Goal: Information Seeking & Learning: Learn about a topic

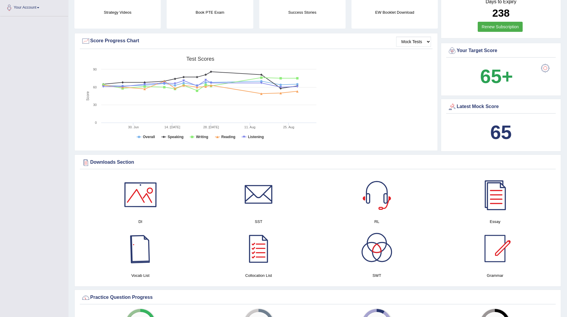
click at [137, 252] on div at bounding box center [141, 249] width 42 height 42
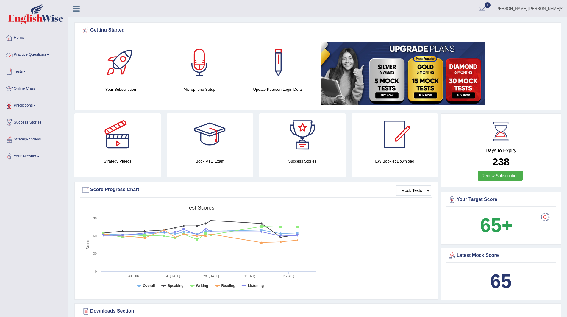
click at [29, 51] on link "Practice Questions" at bounding box center [34, 53] width 68 height 15
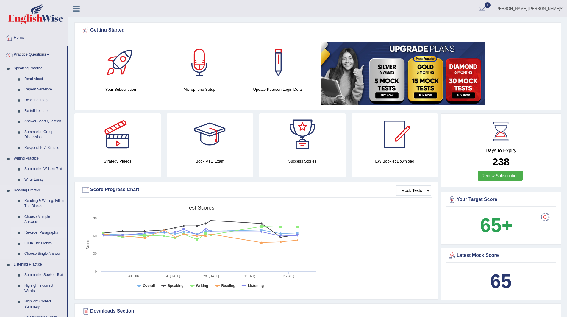
click at [36, 232] on link "Re-order Paragraphs" at bounding box center [44, 233] width 45 height 11
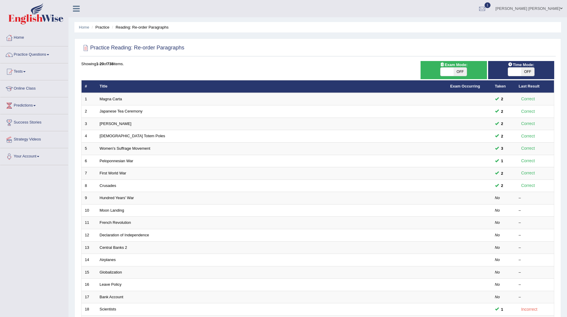
click at [528, 71] on span "OFF" at bounding box center [528, 72] width 13 height 8
checkbox input "true"
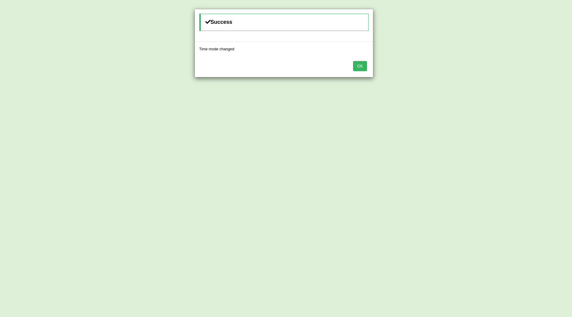
click at [360, 65] on button "OK" at bounding box center [360, 66] width 14 height 10
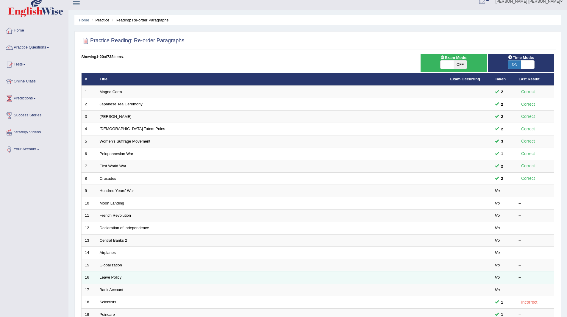
scroll to position [77, 0]
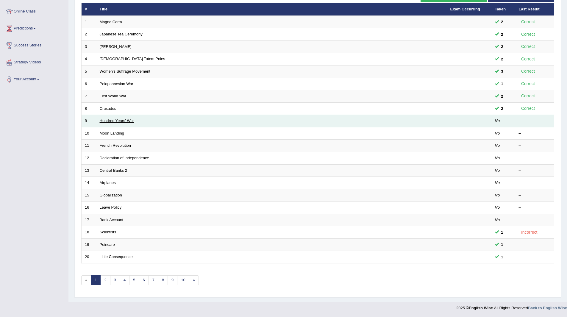
click at [111, 119] on link "Hundred Years' War" at bounding box center [117, 121] width 34 height 4
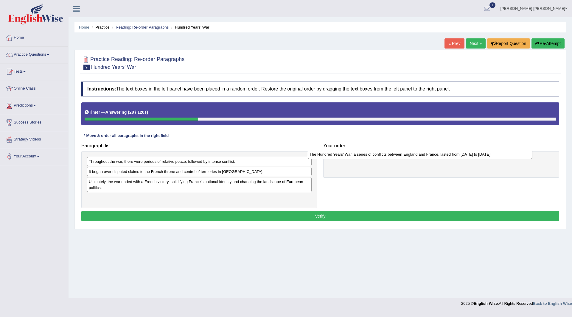
drag, startPoint x: 148, startPoint y: 200, endPoint x: 368, endPoint y: 157, distance: 225.0
click at [368, 157] on div "The Hundred Years' War, a series of conflicts between England and France, laste…" at bounding box center [420, 154] width 225 height 9
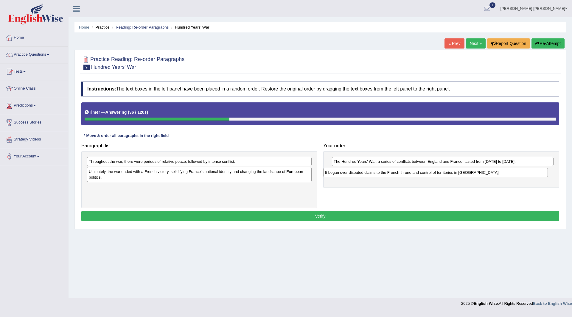
drag, startPoint x: 150, startPoint y: 172, endPoint x: 387, endPoint y: 171, distance: 236.8
click at [387, 171] on div "It began over disputed claims to the French throne and control of territories i…" at bounding box center [435, 172] width 225 height 9
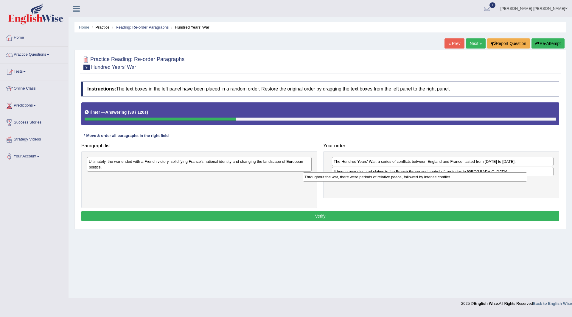
drag, startPoint x: 196, startPoint y: 163, endPoint x: 412, endPoint y: 178, distance: 217.1
click at [412, 178] on div "Throughout the war, there were periods of relative peace, followed by intense c…" at bounding box center [415, 176] width 225 height 9
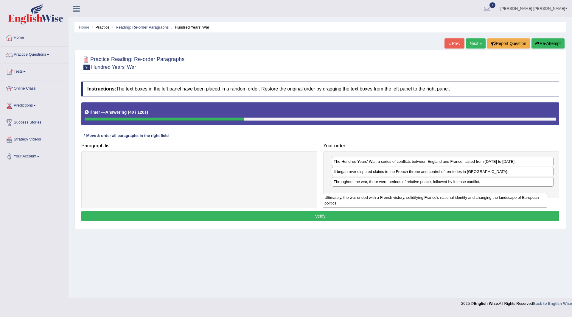
drag, startPoint x: 172, startPoint y: 164, endPoint x: 413, endPoint y: 190, distance: 242.7
click at [413, 193] on div "Ultimately, the war ended with a French victory, solidifying France's national …" at bounding box center [435, 200] width 225 height 15
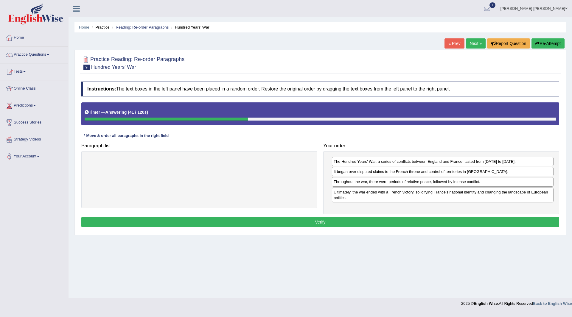
click at [285, 222] on button "Verify" at bounding box center [320, 222] width 478 height 10
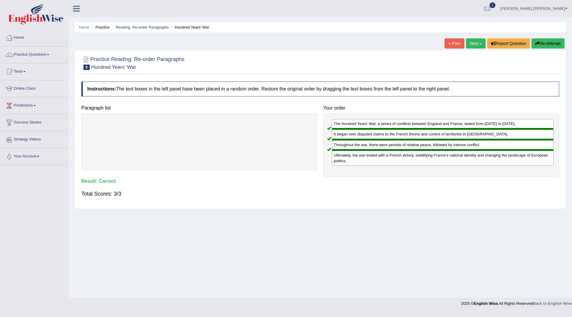
click at [477, 42] on link "Next »" at bounding box center [476, 43] width 20 height 10
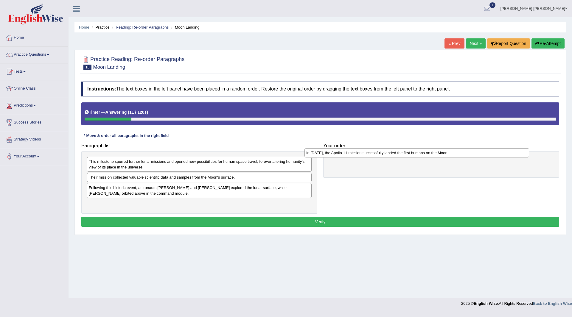
drag, startPoint x: 173, startPoint y: 189, endPoint x: 401, endPoint y: 152, distance: 230.6
click at [396, 153] on div "In 1969, the Apollo 11 mission successfully landed the first humans on the Moon." at bounding box center [416, 152] width 225 height 9
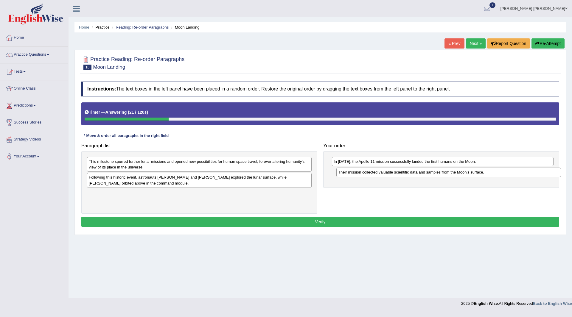
drag, startPoint x: 125, startPoint y: 181, endPoint x: 374, endPoint y: 176, distance: 249.4
click at [374, 176] on div "Their mission collected valuable scientific data and samples from the Moon's su…" at bounding box center [448, 172] width 225 height 9
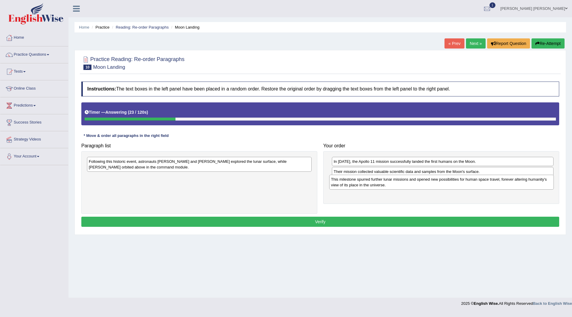
drag, startPoint x: 150, startPoint y: 164, endPoint x: 366, endPoint y: 179, distance: 216.5
click at [392, 181] on div "This milestone spurred further lunar missions and opened new possibilities for …" at bounding box center [441, 182] width 225 height 15
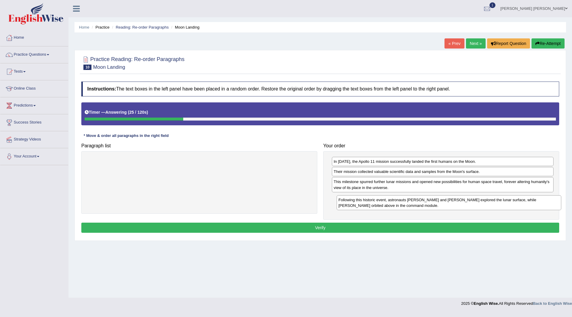
drag, startPoint x: 165, startPoint y: 165, endPoint x: 415, endPoint y: 204, distance: 252.5
click at [415, 204] on div "Following this historic event, astronauts Neil Armstrong and Buzz Aldrin explor…" at bounding box center [449, 202] width 225 height 15
click at [285, 228] on button "Verify" at bounding box center [320, 228] width 478 height 10
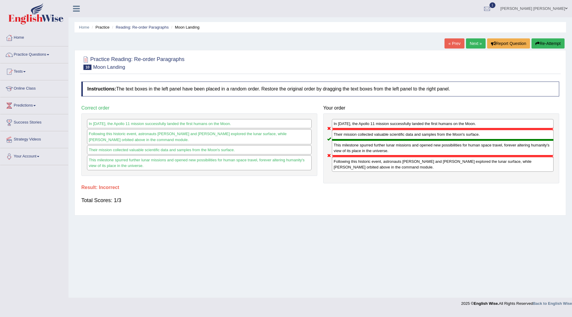
click at [544, 41] on button "Re-Attempt" at bounding box center [547, 43] width 33 height 10
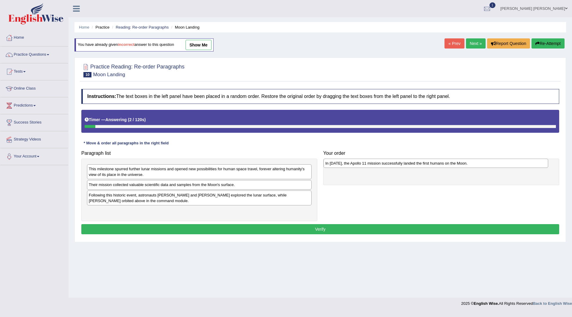
drag, startPoint x: 108, startPoint y: 197, endPoint x: 345, endPoint y: 166, distance: 238.9
click at [345, 166] on div "In 1969, the Apollo 11 mission successfully landed the first humans on the Moon." at bounding box center [435, 163] width 225 height 9
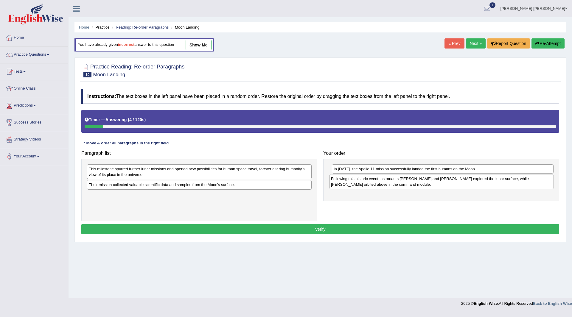
drag, startPoint x: 104, startPoint y: 194, endPoint x: 346, endPoint y: 177, distance: 242.8
click at [346, 177] on div "Following this historic event, astronauts Neil Armstrong and Buzz Aldrin explor…" at bounding box center [441, 181] width 225 height 15
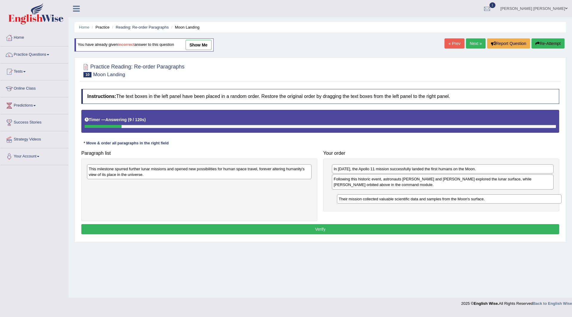
drag, startPoint x: 95, startPoint y: 185, endPoint x: 333, endPoint y: 189, distance: 238.3
click at [342, 195] on div "Their mission collected valuable scientific data and samples from the Moon's su…" at bounding box center [449, 199] width 225 height 9
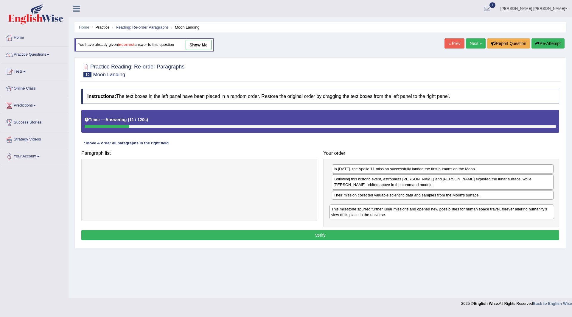
drag, startPoint x: 105, startPoint y: 175, endPoint x: 343, endPoint y: 205, distance: 240.1
click at [343, 205] on div "This milestone spurred further lunar missions and opened new possibilities for …" at bounding box center [441, 212] width 225 height 15
click at [242, 237] on button "Verify" at bounding box center [320, 235] width 478 height 10
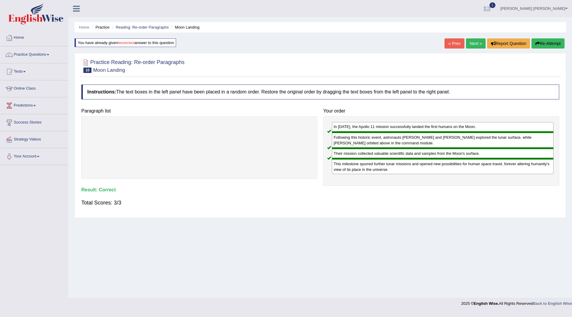
click at [469, 40] on link "Next »" at bounding box center [476, 43] width 20 height 10
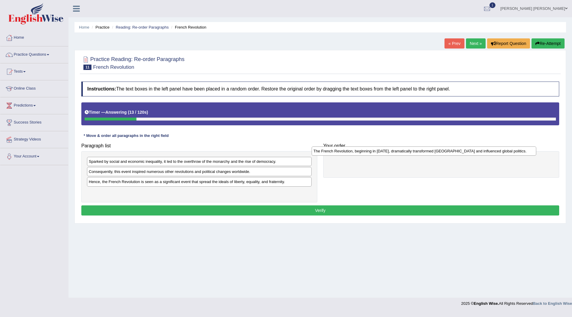
drag, startPoint x: 153, startPoint y: 175, endPoint x: 377, endPoint y: 154, distance: 225.5
click at [377, 154] on div "The French Revolution, beginning in [DATE], dramatically transformed [GEOGRAPHI…" at bounding box center [424, 151] width 225 height 9
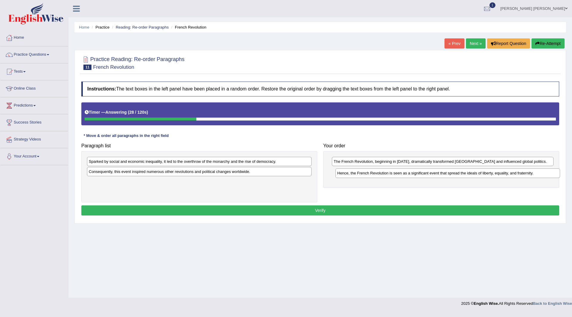
drag, startPoint x: 120, startPoint y: 183, endPoint x: 304, endPoint y: 174, distance: 184.3
click at [367, 174] on div "Hence, the French Revolution is seen as a significant event that spread the ide…" at bounding box center [447, 173] width 225 height 9
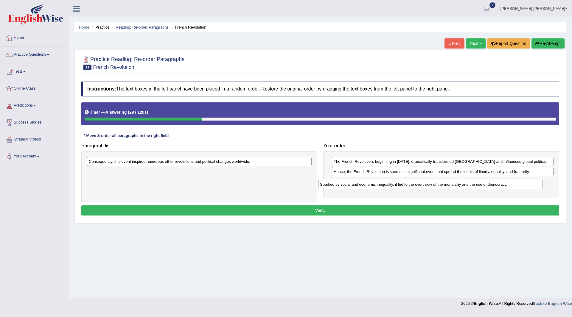
drag, startPoint x: 165, startPoint y: 160, endPoint x: 399, endPoint y: 181, distance: 235.0
click at [399, 181] on div "Sparked by social and economic inequality, it led to the overthrow of the monar…" at bounding box center [430, 184] width 225 height 9
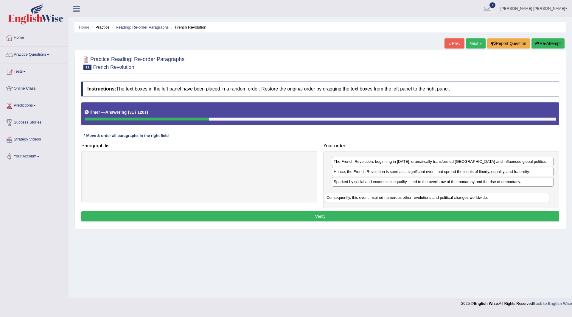
drag, startPoint x: 154, startPoint y: 162, endPoint x: 394, endPoint y: 190, distance: 242.0
click at [394, 193] on div "Consequently, this event inspired numerous other revolutions and political chan…" at bounding box center [437, 197] width 225 height 9
click at [245, 217] on button "Verify" at bounding box center [320, 216] width 478 height 10
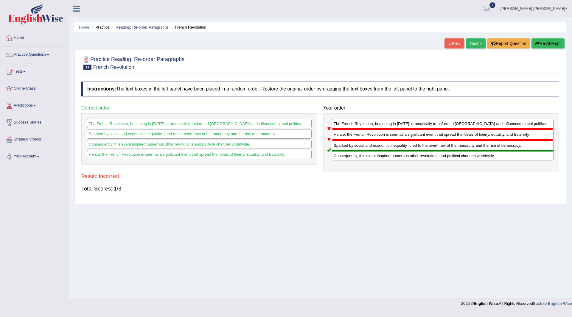
click at [544, 41] on button "Re-Attempt" at bounding box center [547, 43] width 33 height 10
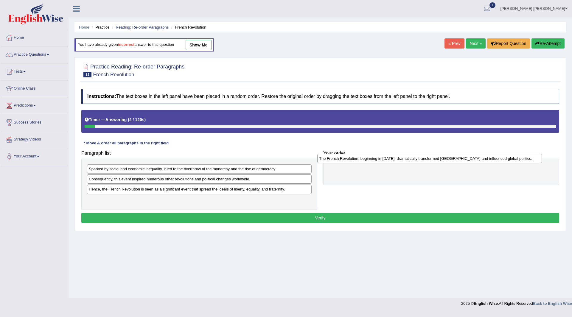
drag, startPoint x: 129, startPoint y: 181, endPoint x: 359, endPoint y: 160, distance: 231.2
click at [359, 160] on div "The French Revolution, beginning in 1789, dramatically transformed France and i…" at bounding box center [429, 158] width 225 height 9
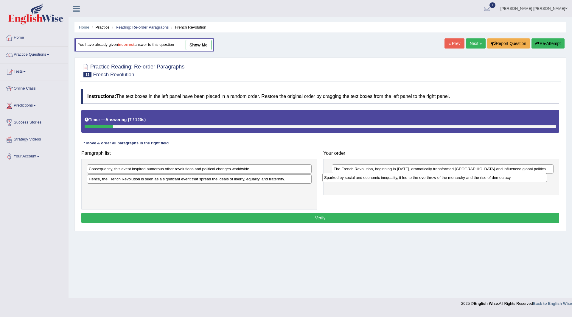
drag, startPoint x: 120, startPoint y: 169, endPoint x: 356, endPoint y: 178, distance: 235.5
click at [356, 178] on div "Sparked by social and economic inequality, it led to the overthrow of the monar…" at bounding box center [434, 177] width 225 height 9
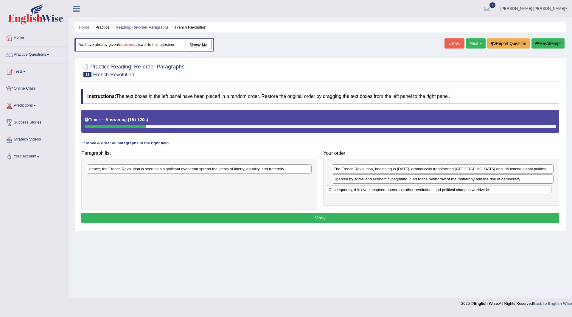
drag, startPoint x: 138, startPoint y: 169, endPoint x: 357, endPoint y: 187, distance: 220.0
click at [378, 189] on div "Consequently, this event inspired numerous other revolutions and political chan…" at bounding box center [439, 189] width 225 height 9
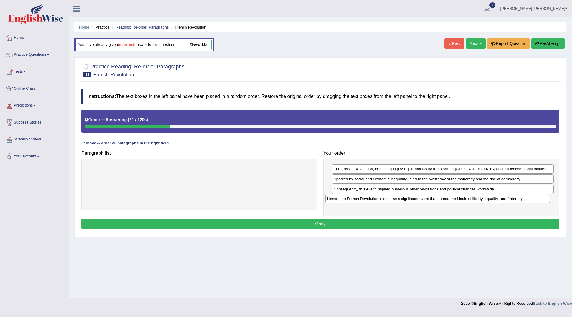
drag, startPoint x: 128, startPoint y: 169, endPoint x: 366, endPoint y: 199, distance: 240.1
click at [366, 199] on div "Hence, the French Revolution is seen as a significant event that spread the ide…" at bounding box center [437, 198] width 225 height 9
click at [288, 224] on button "Verify" at bounding box center [320, 224] width 478 height 10
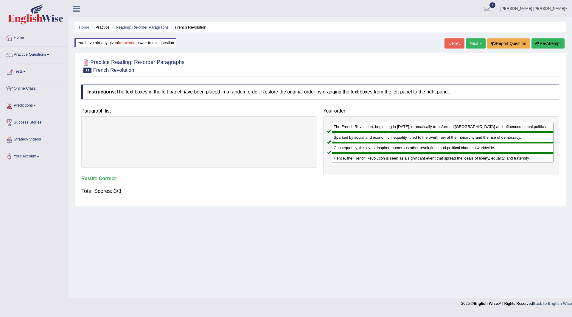
click at [474, 42] on link "Next »" at bounding box center [476, 43] width 20 height 10
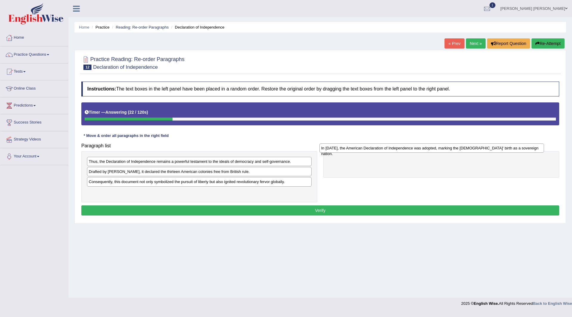
drag, startPoint x: 172, startPoint y: 188, endPoint x: 386, endPoint y: 150, distance: 217.4
click at [386, 149] on div "In [DATE], the American Declaration of Independence was adopted, marking the [D…" at bounding box center [431, 148] width 225 height 9
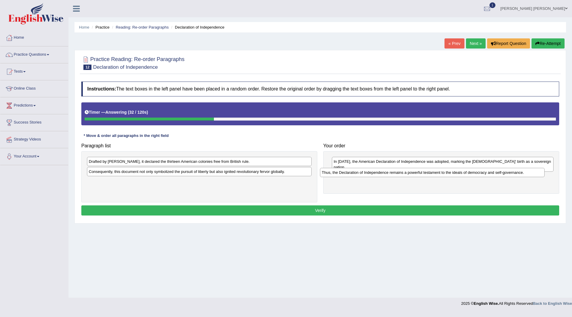
drag, startPoint x: 124, startPoint y: 163, endPoint x: 357, endPoint y: 174, distance: 233.2
click at [357, 174] on div "Thus, the Declaration of Independence remains a powerful testament to the ideal…" at bounding box center [432, 172] width 225 height 9
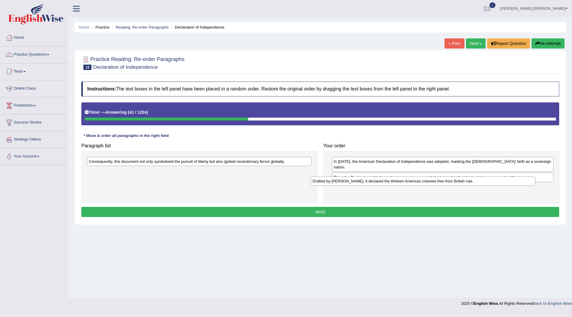
drag, startPoint x: 126, startPoint y: 162, endPoint x: 349, endPoint y: 181, distance: 224.5
click at [349, 181] on div "Drafted by Thomas Jefferson, it declared the thirteen American colonies free fr…" at bounding box center [423, 181] width 225 height 9
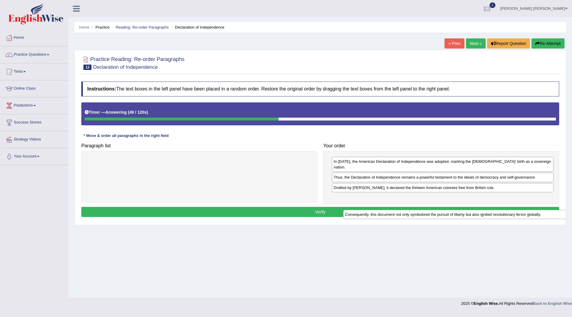
drag, startPoint x: 137, startPoint y: 160, endPoint x: 393, endPoint y: 211, distance: 261.3
click at [393, 211] on div "Consequently, this document not only symbolized the pursuit of liberty but also…" at bounding box center [455, 214] width 225 height 9
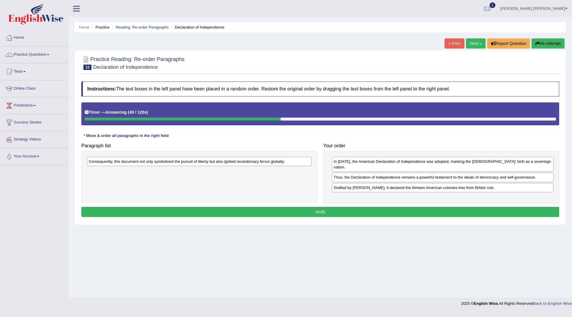
click at [388, 201] on div "Instructions: The text boxes in the left panel have been placed in a random ord…" at bounding box center [320, 150] width 481 height 143
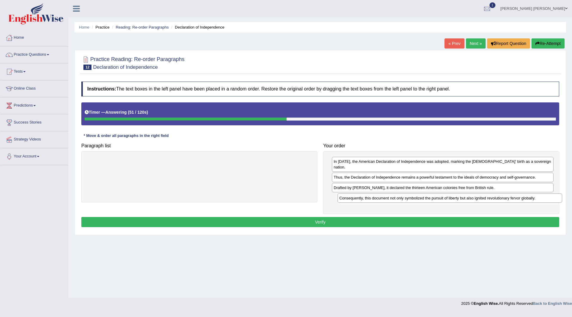
drag, startPoint x: 157, startPoint y: 160, endPoint x: 400, endPoint y: 192, distance: 245.4
click at [406, 194] on div "Consequently, this document not only symbolized the pursuit of liberty but also…" at bounding box center [449, 198] width 225 height 9
click at [292, 217] on button "Verify" at bounding box center [320, 222] width 478 height 10
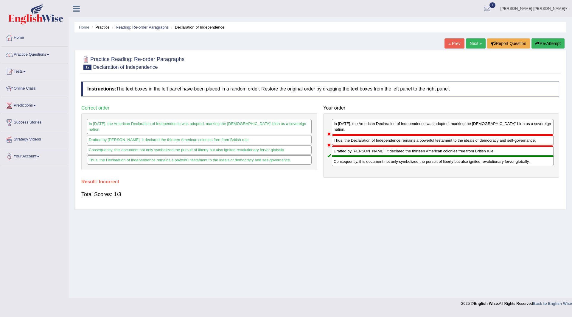
click at [537, 42] on icon "button" at bounding box center [537, 43] width 4 height 4
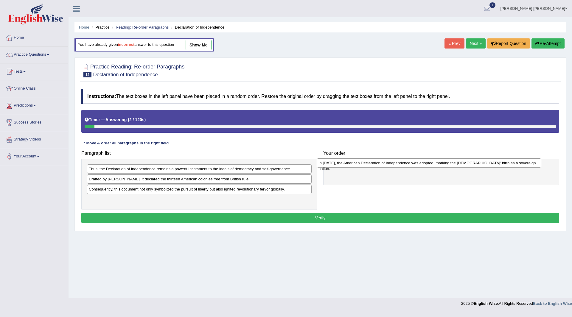
drag, startPoint x: 127, startPoint y: 201, endPoint x: 356, endPoint y: 164, distance: 232.6
click at [356, 164] on div "In [DATE], the American Declaration of Independence was adopted, marking the [D…" at bounding box center [429, 162] width 225 height 9
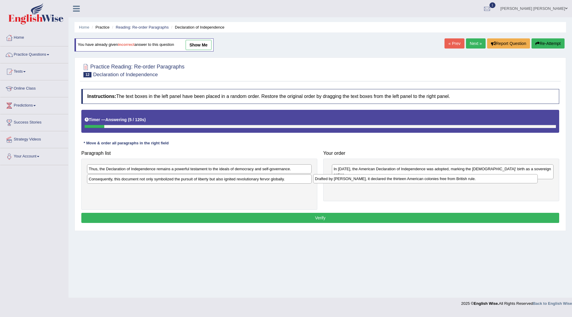
drag, startPoint x: 137, startPoint y: 180, endPoint x: 363, endPoint y: 180, distance: 226.1
click at [363, 180] on div "Drafted by Thomas Jefferson, it declared the thirteen American colonies free fr…" at bounding box center [425, 178] width 225 height 9
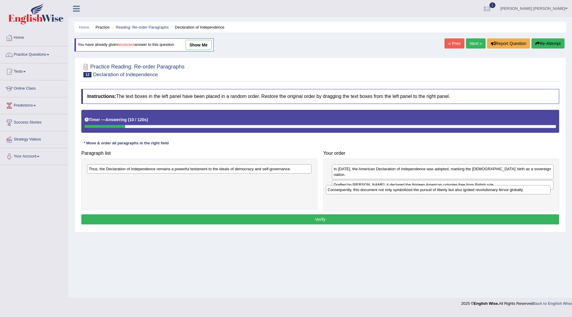
drag, startPoint x: 154, startPoint y: 177, endPoint x: 393, endPoint y: 188, distance: 239.1
click at [393, 188] on div "Consequently, this document not only symbolized the pursuit of liberty but also…" at bounding box center [438, 189] width 225 height 9
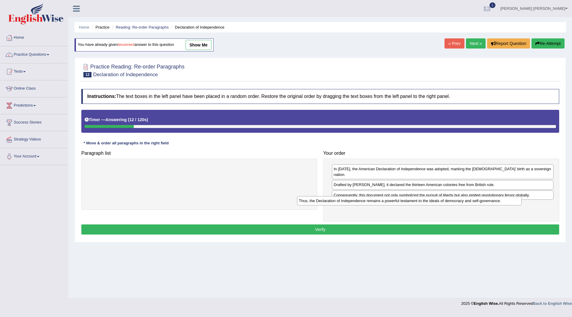
drag, startPoint x: 186, startPoint y: 169, endPoint x: 397, endPoint y: 201, distance: 213.2
click at [397, 201] on div "Thus, the Declaration of Independence remains a powerful testament to the ideal…" at bounding box center [409, 200] width 225 height 9
drag, startPoint x: 282, startPoint y: 225, endPoint x: 276, endPoint y: 224, distance: 5.4
click at [281, 225] on button "Verify" at bounding box center [320, 230] width 478 height 10
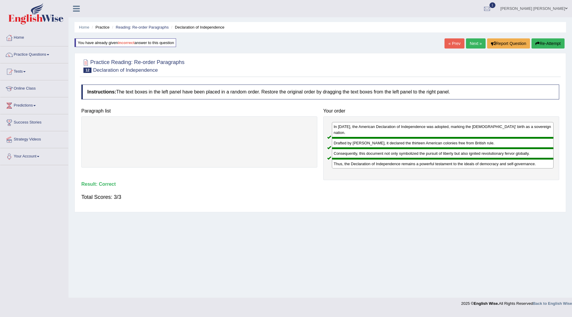
click at [472, 45] on link "Next »" at bounding box center [476, 43] width 20 height 10
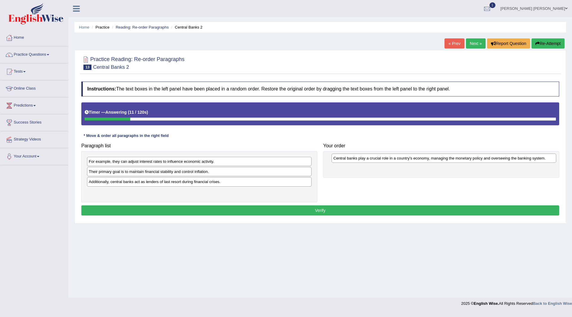
drag, startPoint x: 140, startPoint y: 175, endPoint x: 371, endPoint y: 169, distance: 230.3
click at [385, 161] on div "Central banks play a crucial role in a country's economy, managing the monetary…" at bounding box center [444, 158] width 225 height 9
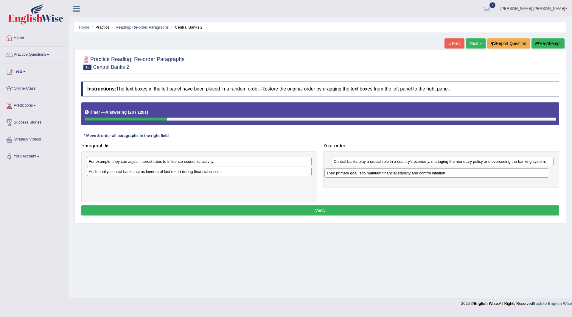
drag, startPoint x: 120, startPoint y: 175, endPoint x: 358, endPoint y: 176, distance: 237.4
click at [358, 176] on div "Their primary goal is to maintain financial stability and control inflation." at bounding box center [436, 173] width 225 height 9
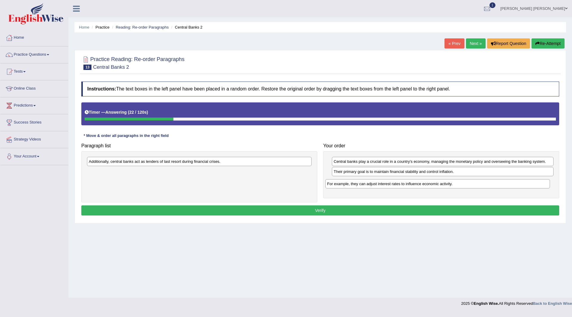
drag, startPoint x: 159, startPoint y: 165, endPoint x: 398, endPoint y: 188, distance: 239.3
click at [398, 188] on div "For example, they can adjust interest rates to influence economic activity." at bounding box center [437, 183] width 225 height 9
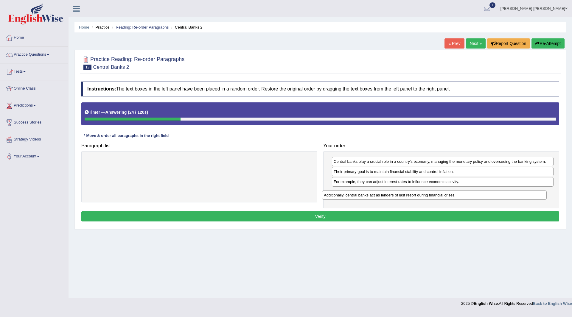
drag, startPoint x: 186, startPoint y: 163, endPoint x: 421, endPoint y: 196, distance: 237.7
click at [421, 196] on div "Additionally, central banks act as lenders of last resort during financial cris…" at bounding box center [434, 195] width 225 height 9
click at [277, 219] on button "Verify" at bounding box center [320, 216] width 478 height 10
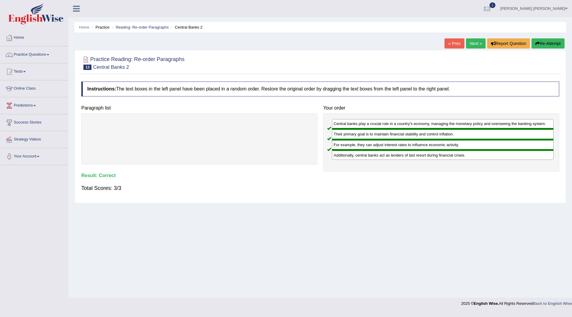
click at [473, 43] on link "Next »" at bounding box center [476, 43] width 20 height 10
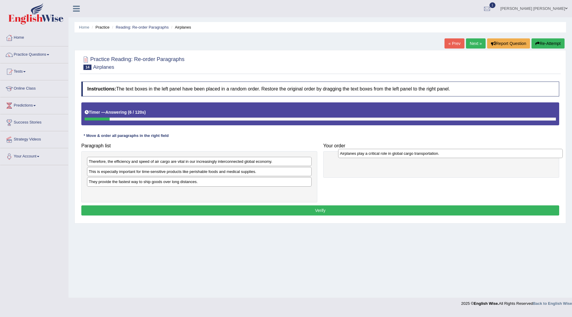
drag, startPoint x: 149, startPoint y: 195, endPoint x: 396, endPoint y: 156, distance: 250.1
click at [396, 156] on div "Airplanes play a critical role in global cargo transportation." at bounding box center [450, 153] width 225 height 9
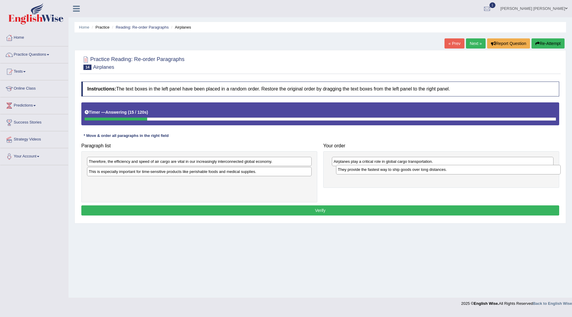
drag, startPoint x: 151, startPoint y: 193, endPoint x: 372, endPoint y: 170, distance: 222.2
click at [372, 170] on div "They provide the fastest way to ship goods over long distances." at bounding box center [448, 169] width 225 height 9
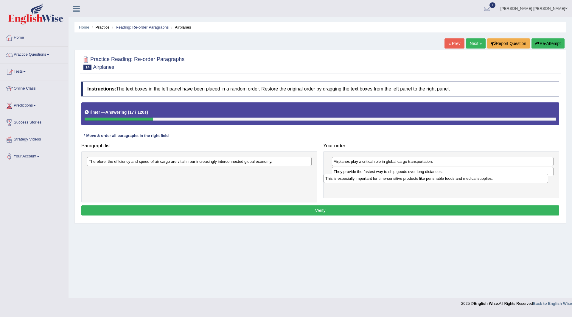
drag, startPoint x: 120, startPoint y: 171, endPoint x: 165, endPoint y: 159, distance: 46.6
click at [357, 177] on div "This is especially important for time-sensitive products like perishable foods …" at bounding box center [435, 178] width 225 height 9
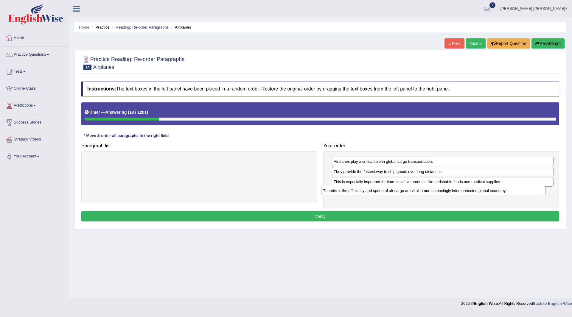
drag, startPoint x: 147, startPoint y: 159, endPoint x: 382, endPoint y: 188, distance: 235.9
click at [382, 188] on div "Therefore, the efficiency and speed of air cargo are vital in our increasingly …" at bounding box center [433, 190] width 225 height 9
click at [270, 218] on button "Verify" at bounding box center [320, 216] width 478 height 10
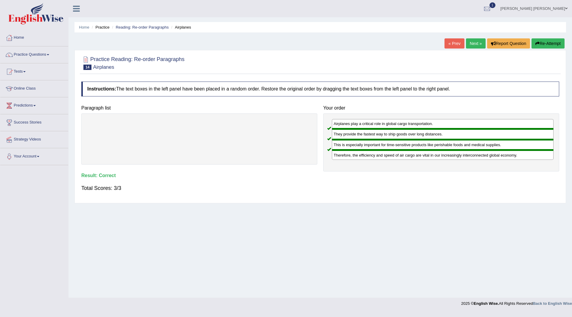
click at [472, 45] on link "Next »" at bounding box center [476, 43] width 20 height 10
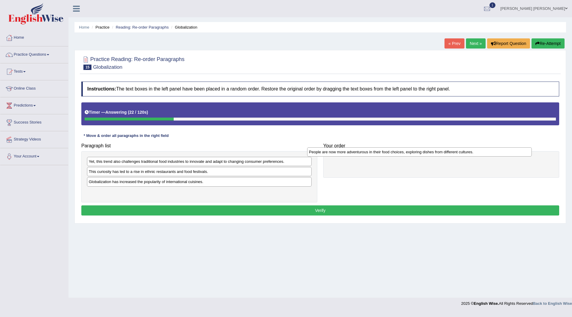
drag, startPoint x: 113, startPoint y: 195, endPoint x: 334, endPoint y: 155, distance: 223.8
click at [334, 155] on div "People are now more adventurous in their food choices, exploring dishes from di…" at bounding box center [419, 151] width 225 height 9
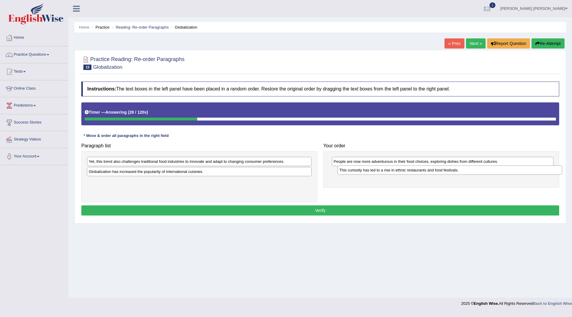
drag, startPoint x: 129, startPoint y: 175, endPoint x: 361, endPoint y: 173, distance: 232.6
click at [379, 174] on div "This curiosity has led to a rise in ethnic restaurants and food festivals." at bounding box center [449, 170] width 225 height 9
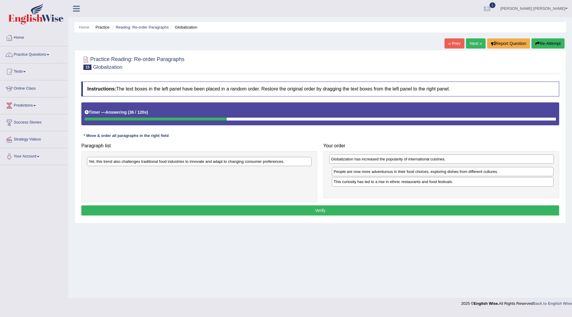
drag, startPoint x: 140, startPoint y: 175, endPoint x: 382, endPoint y: 162, distance: 242.5
click at [382, 162] on div "Globalization has increased the popularity of international cuisines." at bounding box center [441, 159] width 225 height 9
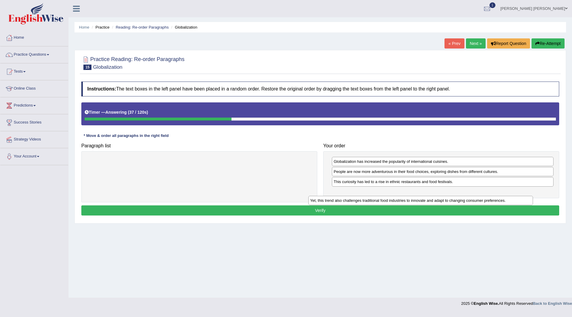
drag, startPoint x: 196, startPoint y: 161, endPoint x: 431, endPoint y: 190, distance: 236.2
click at [430, 196] on div "Yet, this trend also challenges traditional food industries to innovate and ada…" at bounding box center [420, 200] width 225 height 9
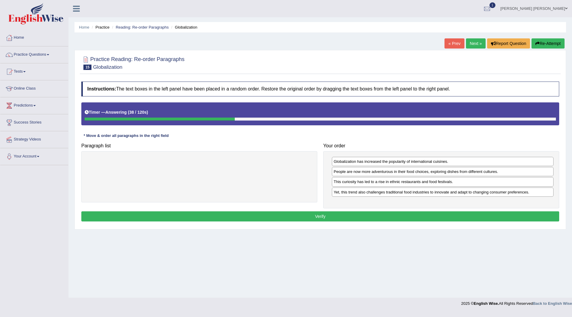
click at [294, 216] on button "Verify" at bounding box center [320, 216] width 478 height 10
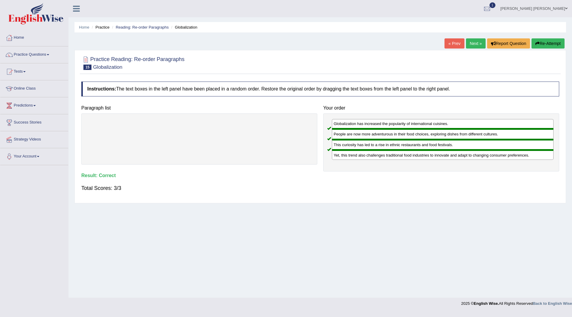
click at [474, 43] on link "Next »" at bounding box center [476, 43] width 20 height 10
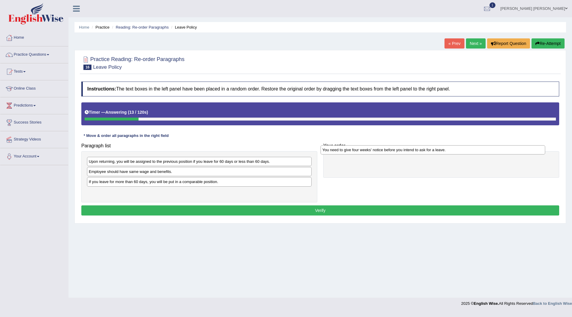
drag, startPoint x: 135, startPoint y: 162, endPoint x: 367, endPoint y: 150, distance: 232.0
click at [368, 150] on div "You need to give four weeks' notice before you intend to ask for a leave." at bounding box center [432, 149] width 225 height 9
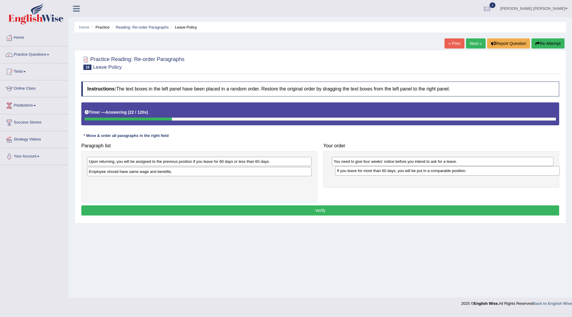
drag, startPoint x: 116, startPoint y: 185, endPoint x: 364, endPoint y: 174, distance: 248.4
click at [364, 174] on div "If you leave for more than 60 days, you will be put in a comparable position." at bounding box center [447, 170] width 225 height 9
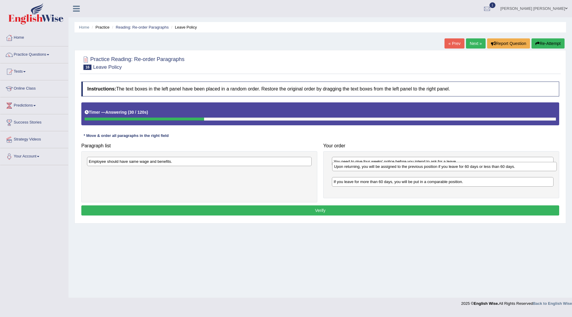
drag, startPoint x: 189, startPoint y: 162, endPoint x: 434, endPoint y: 167, distance: 245.2
click at [434, 167] on div "Upon returning, you will be assigned to the previous position if you leave for …" at bounding box center [444, 166] width 225 height 9
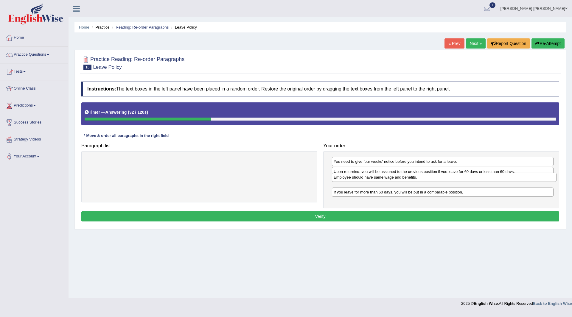
drag, startPoint x: 185, startPoint y: 162, endPoint x: 429, endPoint y: 181, distance: 245.0
click at [429, 181] on div "Employee should have same wage and benefits." at bounding box center [444, 177] width 225 height 9
click at [355, 218] on button "Verify" at bounding box center [320, 216] width 478 height 10
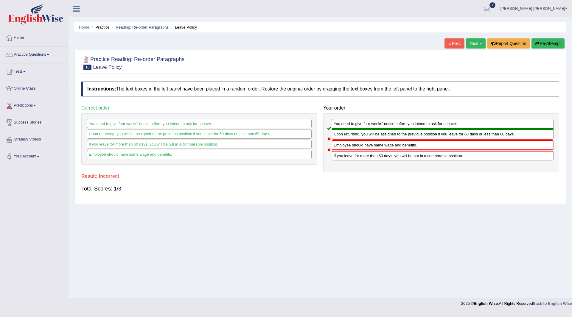
click at [544, 42] on button "Re-Attempt" at bounding box center [547, 43] width 33 height 10
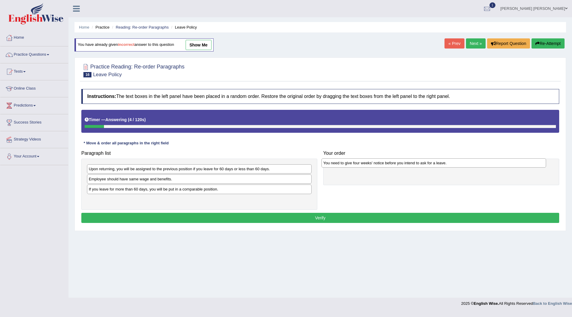
drag, startPoint x: 121, startPoint y: 169, endPoint x: 356, endPoint y: 164, distance: 234.5
click at [356, 164] on div "You need to give four weeks' notice before you intend to ask for a leave." at bounding box center [433, 162] width 225 height 9
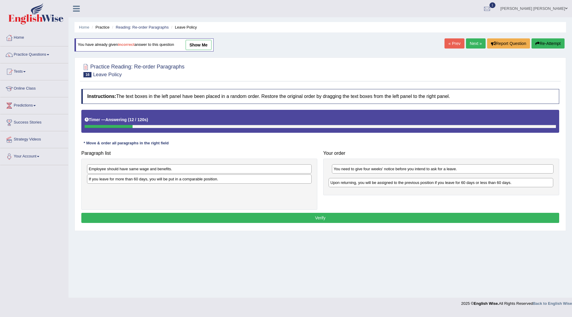
drag, startPoint x: 160, startPoint y: 173, endPoint x: 401, endPoint y: 186, distance: 241.6
click at [401, 186] on div "Upon returning, you will be assigned to the previous position if you leave for …" at bounding box center [441, 182] width 225 height 9
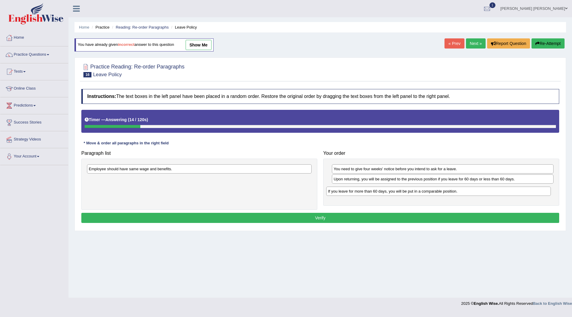
drag, startPoint x: 158, startPoint y: 179, endPoint x: 399, endPoint y: 187, distance: 241.4
click at [399, 187] on div "If you leave for more than 60 days, you will be put in a comparable position." at bounding box center [438, 191] width 225 height 9
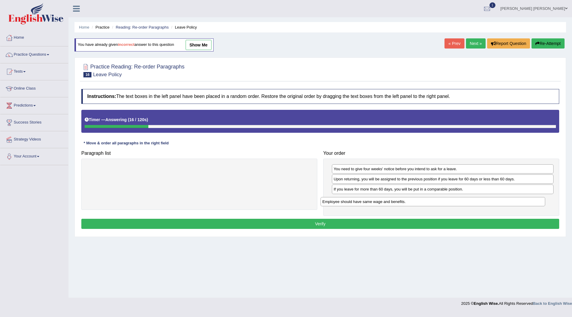
drag, startPoint x: 198, startPoint y: 172, endPoint x: 433, endPoint y: 196, distance: 236.6
click at [433, 197] on div "Employee should have same wage and benefits." at bounding box center [432, 201] width 225 height 9
click at [300, 223] on button "Verify" at bounding box center [320, 224] width 478 height 10
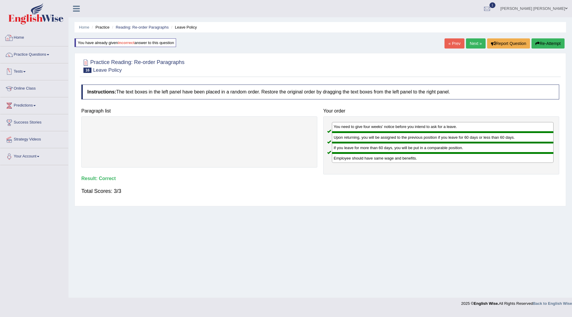
click at [21, 36] on link "Home" at bounding box center [34, 36] width 68 height 15
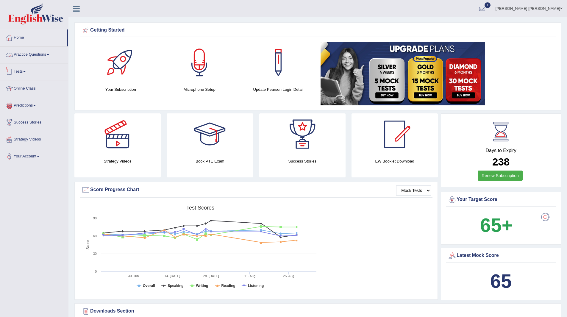
click at [31, 56] on link "Practice Questions" at bounding box center [34, 53] width 68 height 15
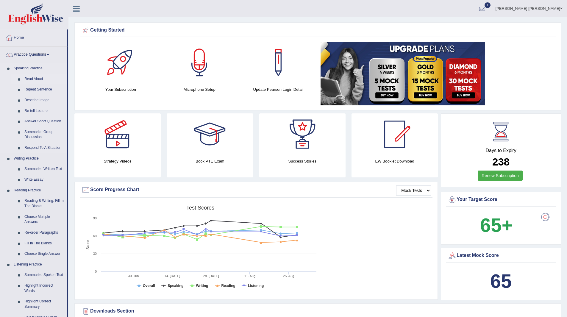
click at [32, 80] on link "Read Aloud" at bounding box center [44, 79] width 45 height 11
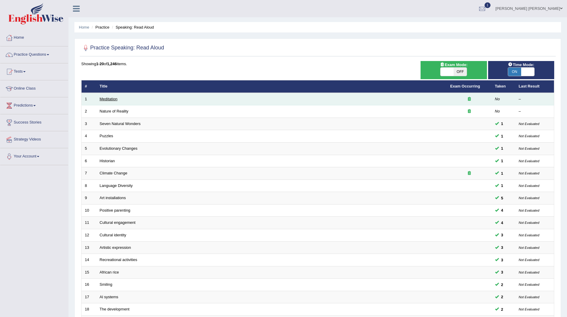
click at [109, 98] on link "Meditation" at bounding box center [109, 99] width 18 height 4
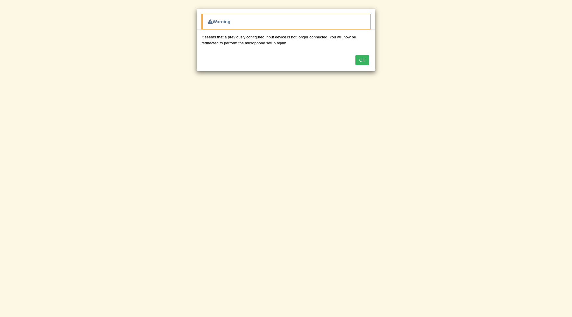
click at [364, 58] on button "OK" at bounding box center [362, 60] width 14 height 10
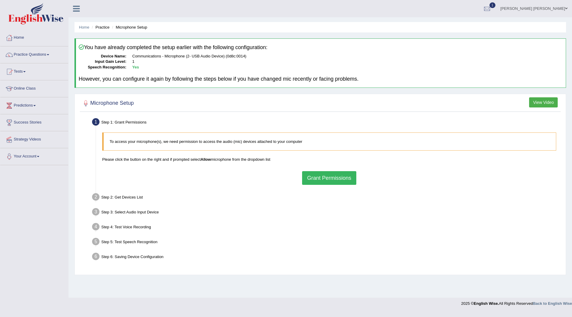
click at [332, 179] on button "Grant Permissions" at bounding box center [329, 178] width 54 height 14
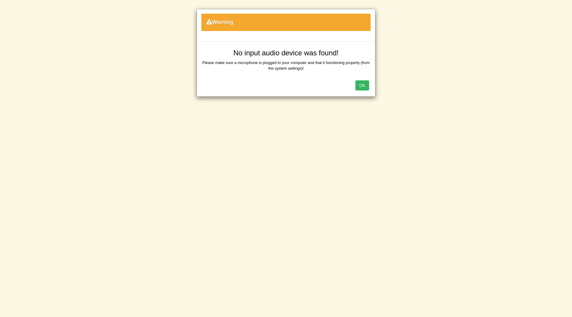
click at [362, 86] on button "OK" at bounding box center [362, 85] width 14 height 10
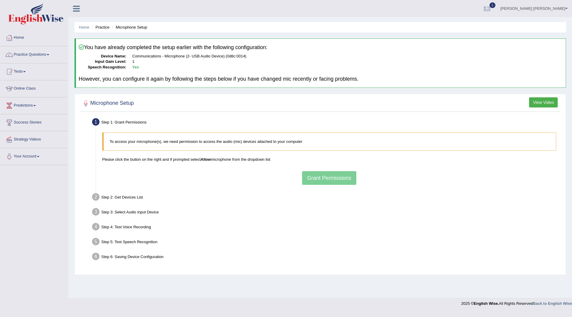
click at [333, 174] on div "To access your microphone(s), we need permission to access the audio (mic) devi…" at bounding box center [329, 159] width 460 height 58
click at [332, 178] on div "To access your microphone(s), we need permission to access the audio (mic) devi…" at bounding box center [329, 159] width 460 height 58
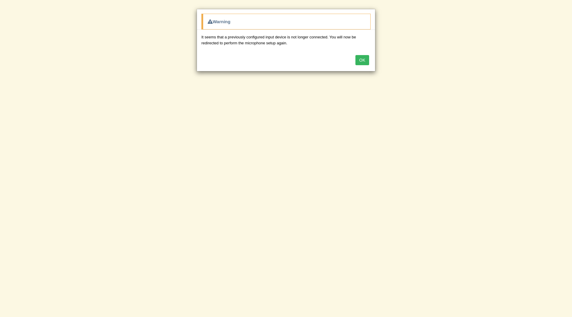
click at [363, 60] on button "OK" at bounding box center [362, 60] width 14 height 10
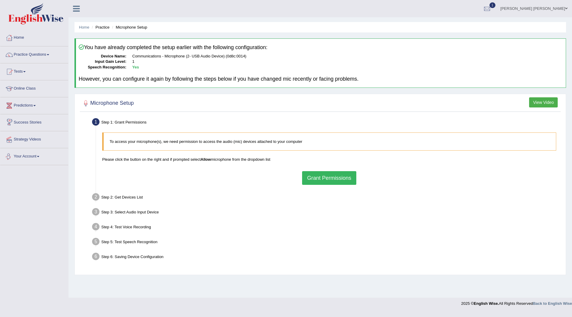
click at [331, 183] on button "Grant Permissions" at bounding box center [329, 178] width 54 height 14
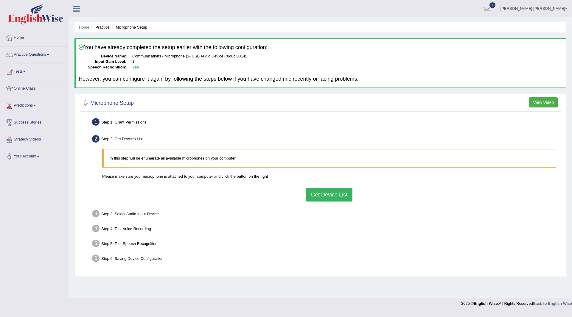
click at [324, 197] on button "Get Device List" at bounding box center [329, 195] width 46 height 14
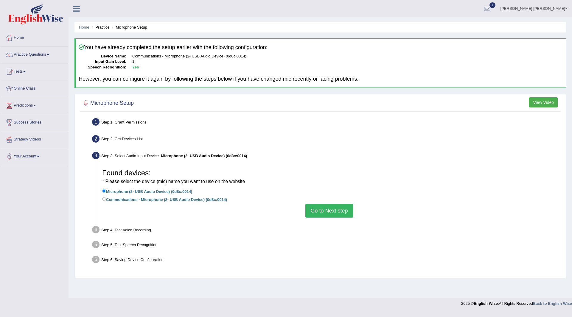
click at [329, 211] on button "Go to Next step" at bounding box center [328, 211] width 47 height 14
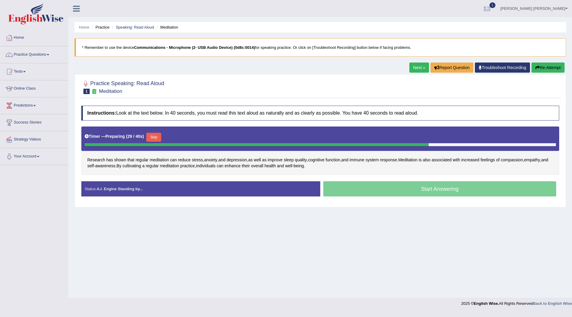
click at [155, 135] on button "Skip" at bounding box center [153, 137] width 15 height 9
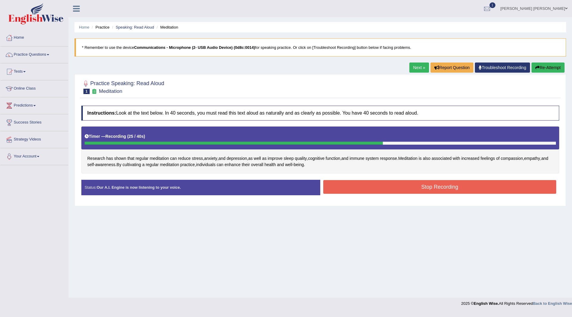
click at [383, 187] on button "Stop Recording" at bounding box center [439, 187] width 233 height 14
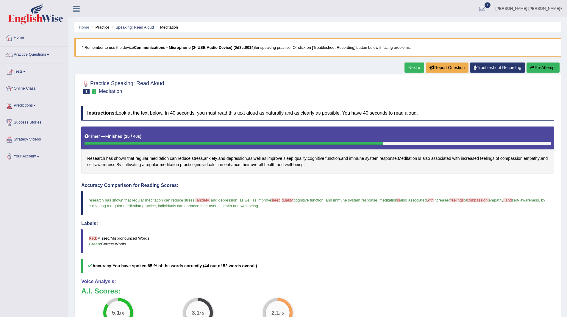
click at [411, 67] on link "Next »" at bounding box center [415, 68] width 20 height 10
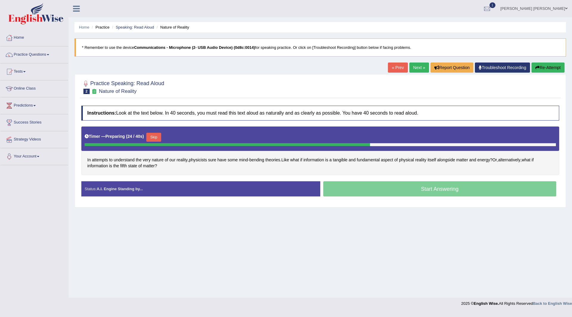
click at [162, 131] on div "Timer — Preparing ( 24 / 40s ) Skip" at bounding box center [320, 139] width 478 height 24
click at [156, 135] on button "Skip" at bounding box center [153, 137] width 15 height 9
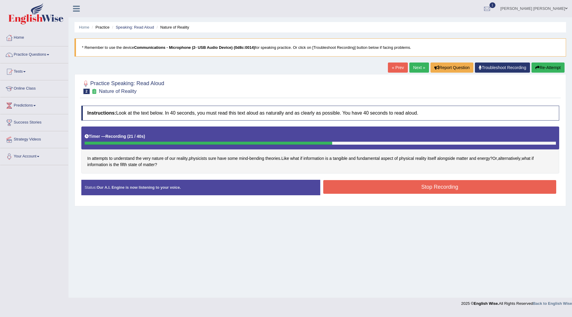
click at [393, 184] on button "Stop Recording" at bounding box center [439, 187] width 233 height 14
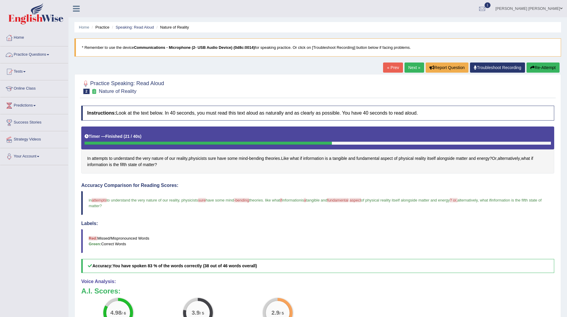
click at [23, 55] on link "Practice Questions" at bounding box center [34, 53] width 68 height 15
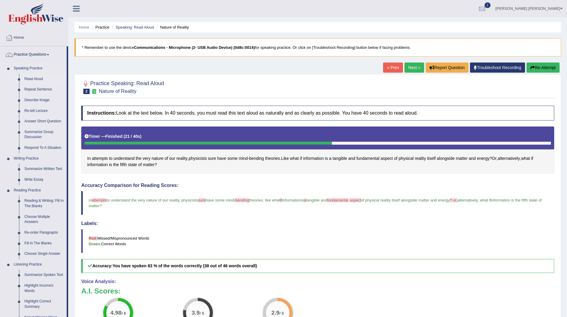
click at [34, 79] on link "Read Aloud" at bounding box center [44, 79] width 45 height 11
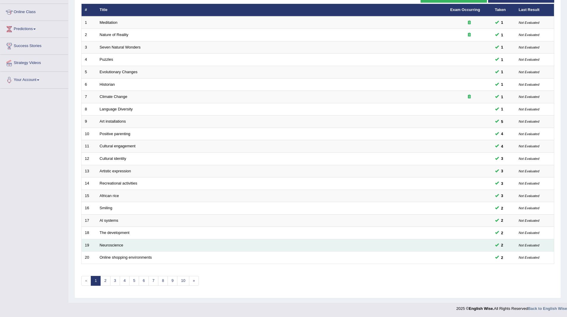
scroll to position [77, 0]
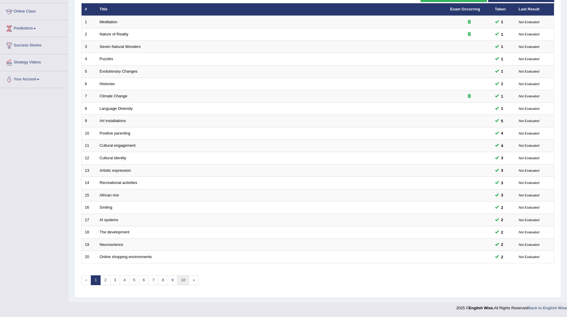
click at [183, 281] on link "10" at bounding box center [183, 281] width 12 height 10
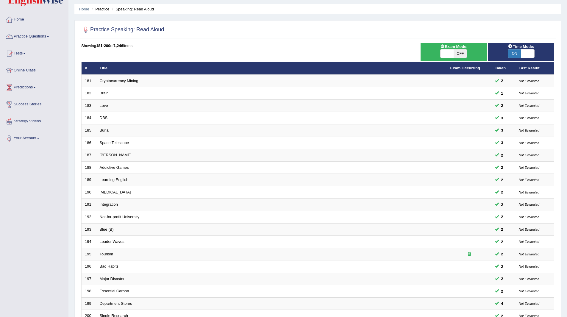
scroll to position [77, 0]
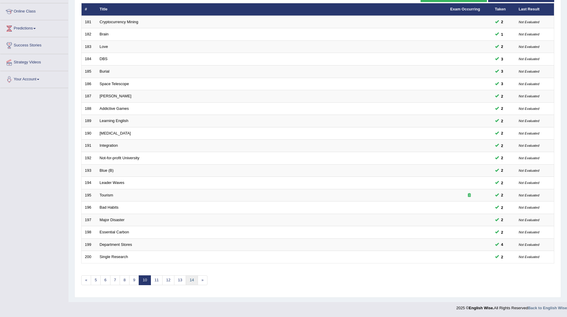
click at [190, 278] on link "14" at bounding box center [192, 281] width 12 height 10
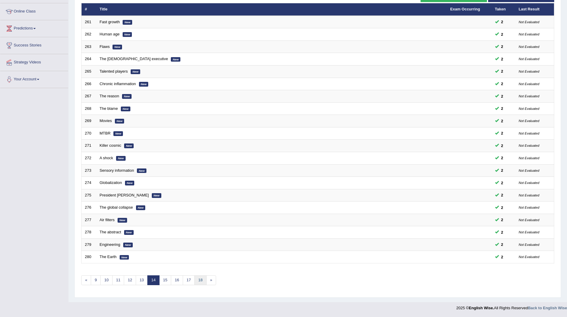
click at [202, 281] on link "18" at bounding box center [201, 281] width 12 height 10
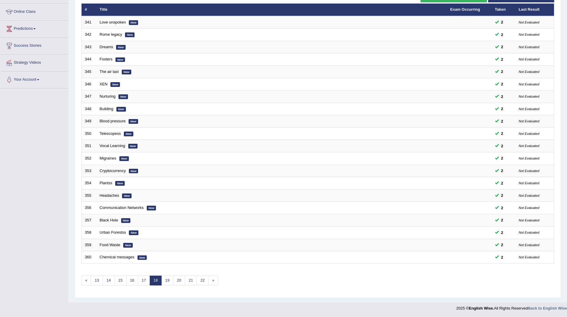
scroll to position [77, 0]
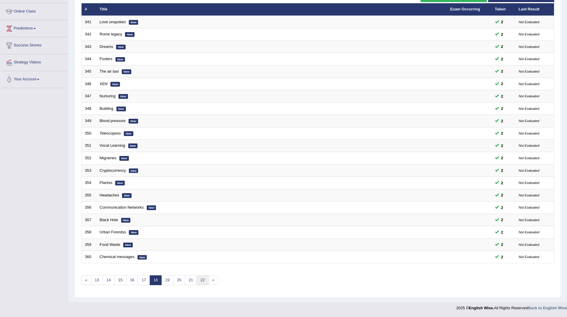
click at [202, 281] on link "22" at bounding box center [203, 281] width 12 height 10
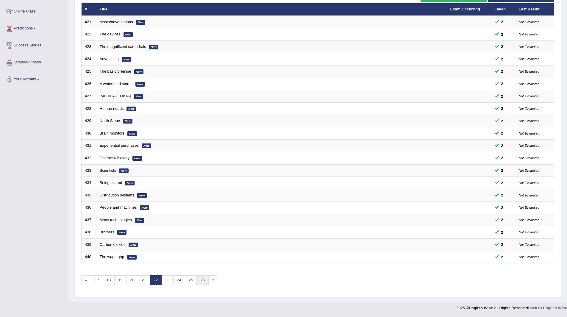
click at [203, 279] on link "26" at bounding box center [203, 281] width 12 height 10
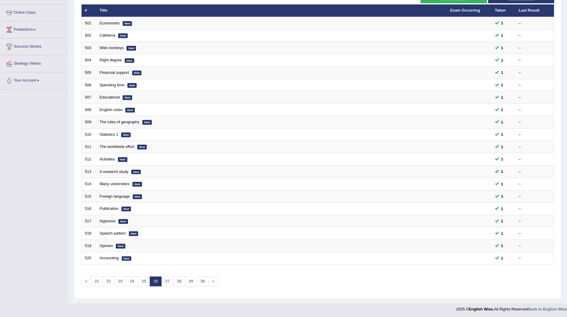
scroll to position [77, 0]
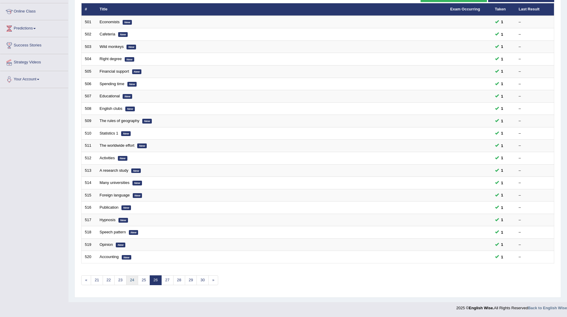
click at [133, 281] on link "24" at bounding box center [132, 281] width 12 height 10
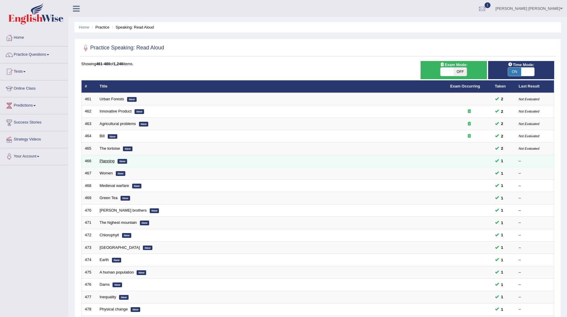
click at [104, 161] on link "Planning" at bounding box center [107, 161] width 15 height 4
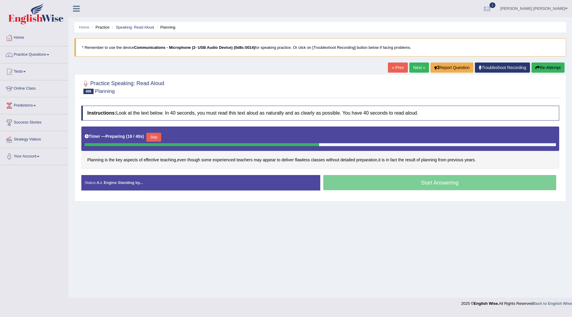
click at [157, 135] on button "Skip" at bounding box center [153, 137] width 15 height 9
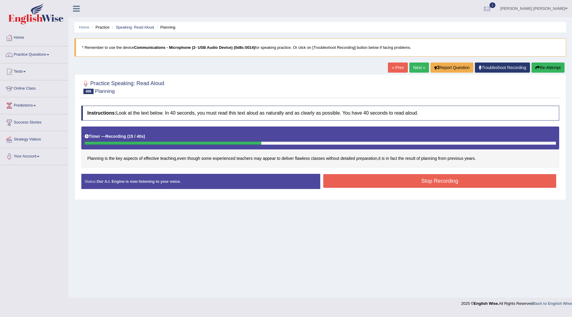
click at [372, 180] on button "Stop Recording" at bounding box center [439, 181] width 233 height 14
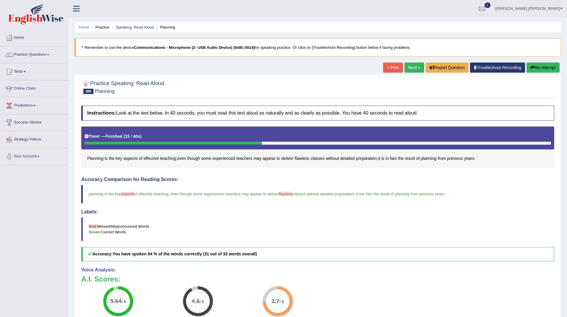
click at [414, 66] on link "Next »" at bounding box center [415, 68] width 20 height 10
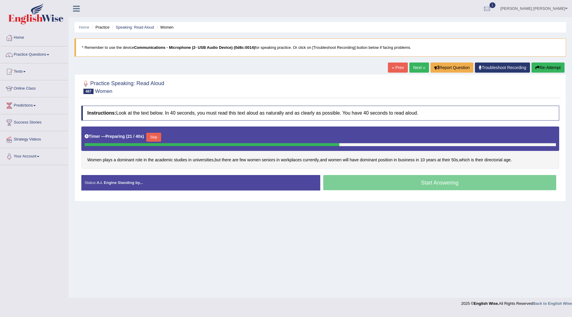
click at [154, 138] on button "Skip" at bounding box center [153, 137] width 15 height 9
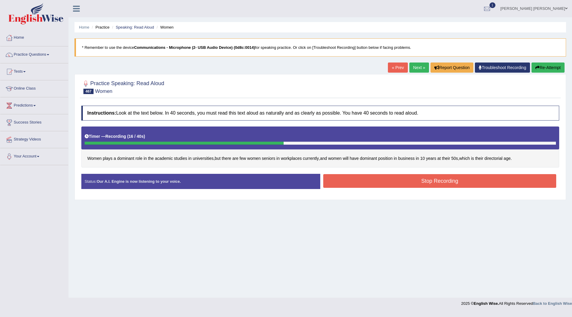
click at [334, 178] on button "Stop Recording" at bounding box center [439, 181] width 233 height 14
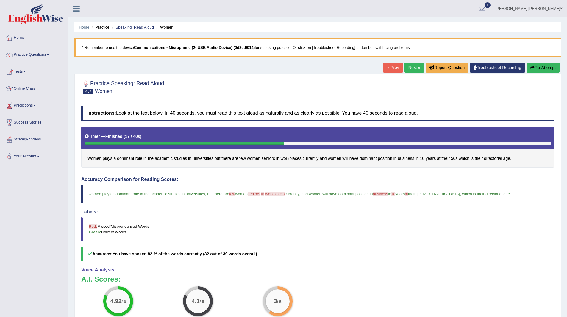
click at [409, 66] on link "Next »" at bounding box center [415, 68] width 20 height 10
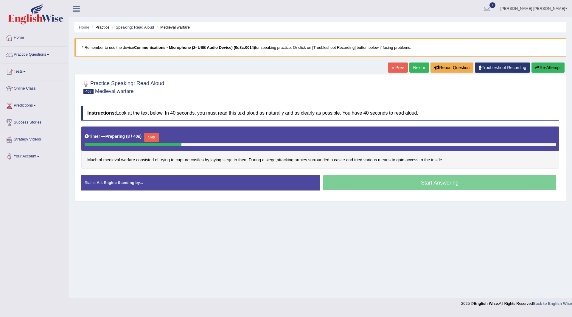
click at [228, 161] on span "siege" at bounding box center [227, 160] width 10 height 6
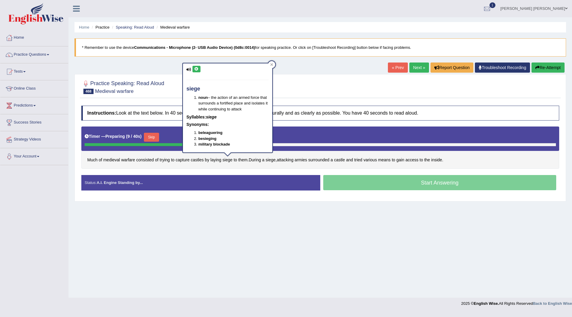
click at [195, 67] on icon at bounding box center [196, 69] width 4 height 4
click at [196, 67] on icon at bounding box center [196, 69] width 4 height 4
click at [254, 229] on div "Home Practice Speaking: Read Aloud Medieval warfare * Remember to use the devic…" at bounding box center [320, 149] width 503 height 298
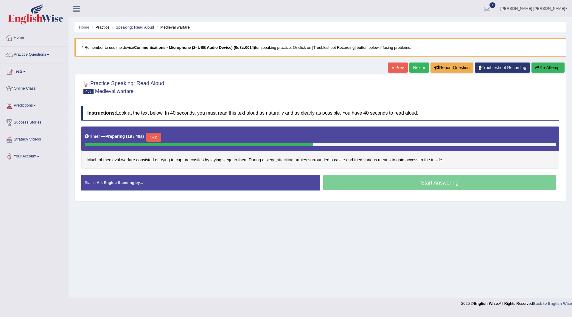
click at [284, 158] on span "attacking" at bounding box center [285, 160] width 17 height 6
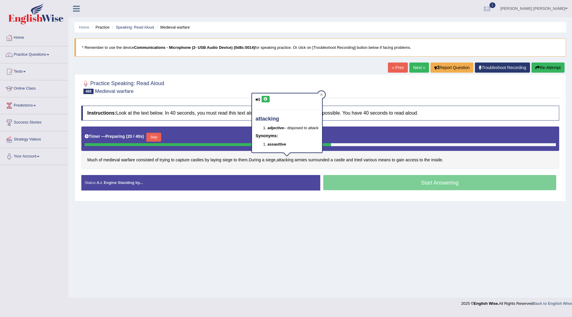
click at [265, 96] on div "attacking adjective – disposed to attack Synonyms: assaultive" at bounding box center [287, 123] width 70 height 59
click at [265, 100] on icon at bounding box center [265, 99] width 4 height 4
click at [211, 241] on div "Home Practice Speaking: Read Aloud Medieval warfare * Remember to use the devic…" at bounding box center [320, 149] width 503 height 298
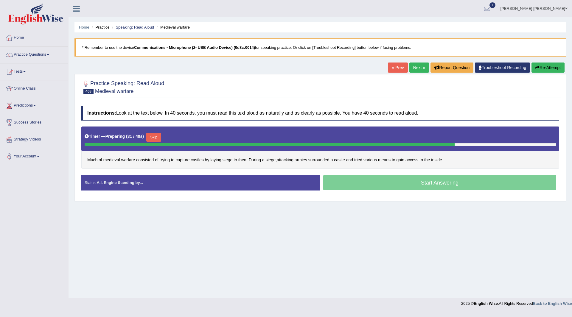
click at [154, 137] on button "Skip" at bounding box center [153, 137] width 15 height 9
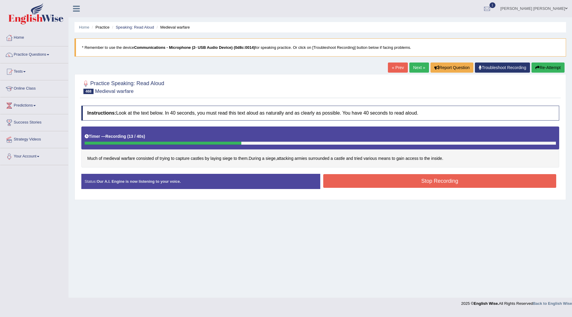
click at [342, 179] on button "Stop Recording" at bounding box center [439, 181] width 233 height 14
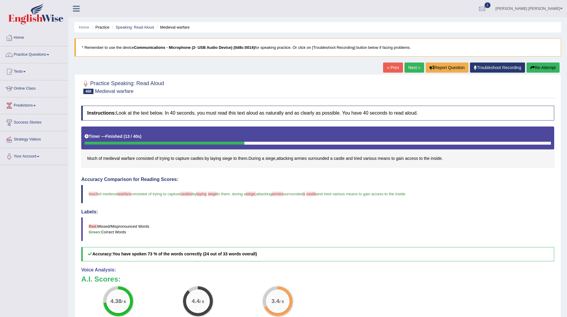
click at [405, 64] on link "Next »" at bounding box center [415, 68] width 20 height 10
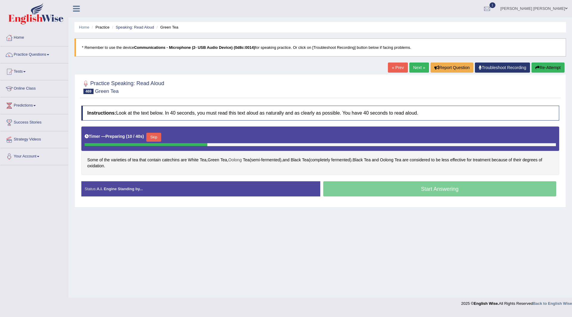
click at [236, 160] on span "Oolong" at bounding box center [234, 160] width 13 height 6
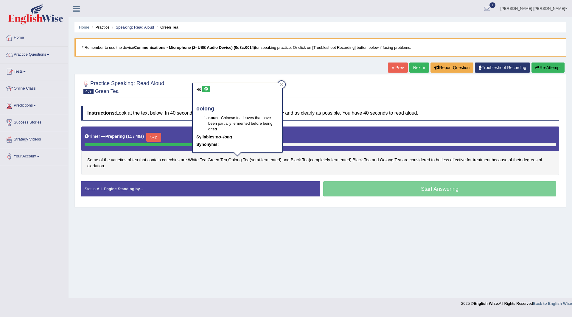
click at [208, 89] on icon at bounding box center [206, 89] width 4 height 4
click at [281, 222] on div "Home Practice Speaking: Read Aloud Green Tea * Remember to use the device Commu…" at bounding box center [320, 149] width 503 height 298
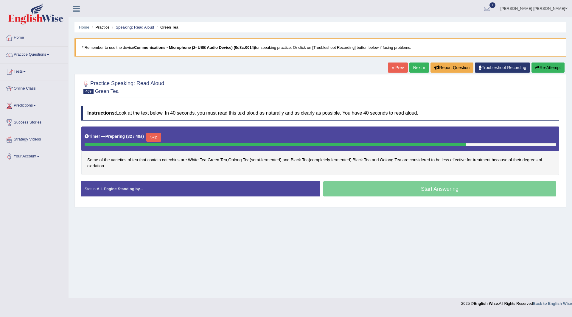
click at [154, 137] on button "Skip" at bounding box center [153, 137] width 15 height 9
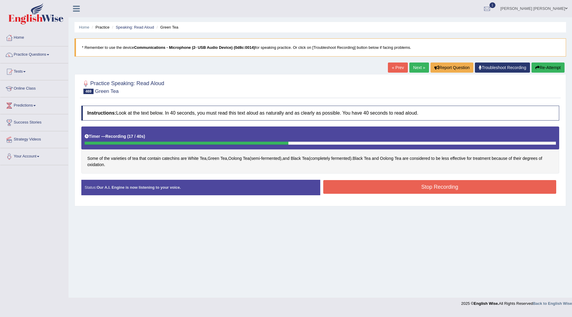
click at [369, 183] on button "Stop Recording" at bounding box center [439, 187] width 233 height 14
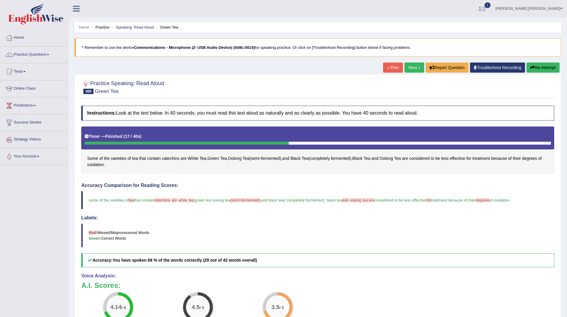
click at [408, 66] on link "Next »" at bounding box center [415, 68] width 20 height 10
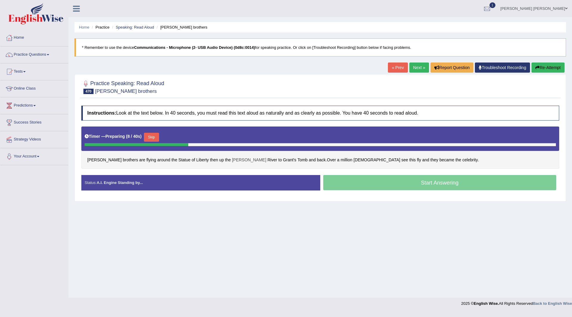
click at [232, 160] on span "[PERSON_NAME]" at bounding box center [249, 160] width 34 height 6
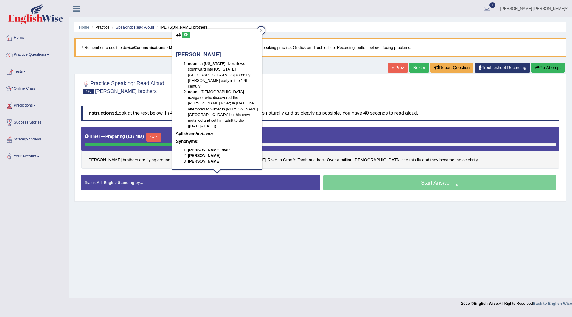
click at [187, 35] on icon at bounding box center [186, 35] width 4 height 4
click at [361, 264] on div "Home Practice Speaking: Read Aloud Wright brothers * Remember to use the device…" at bounding box center [320, 149] width 503 height 298
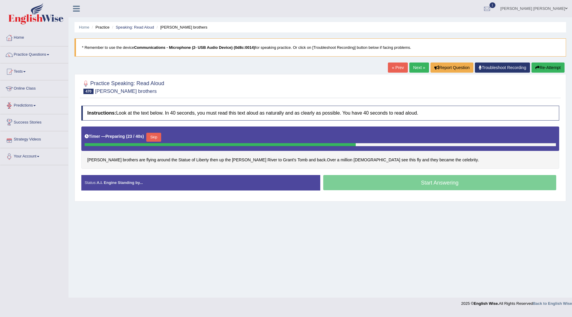
click at [156, 136] on button "Skip" at bounding box center [153, 137] width 15 height 9
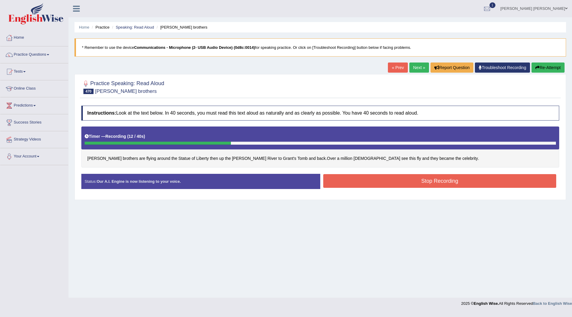
click at [342, 178] on button "Stop Recording" at bounding box center [439, 181] width 233 height 14
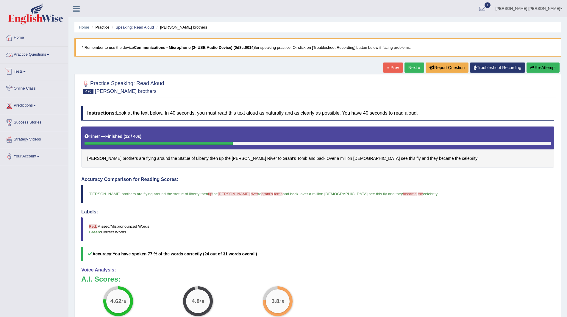
click at [34, 54] on link "Practice Questions" at bounding box center [34, 53] width 68 height 15
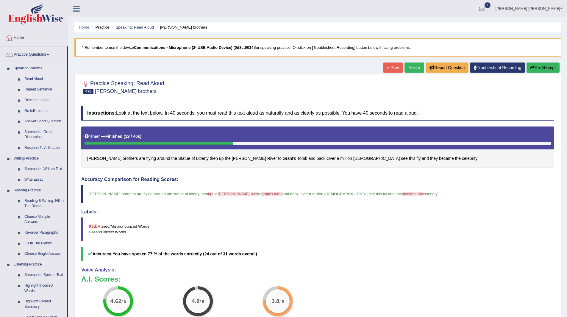
click at [35, 89] on link "Repeat Sentence" at bounding box center [44, 89] width 45 height 11
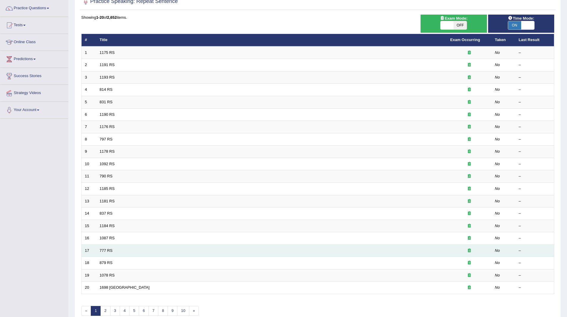
scroll to position [77, 0]
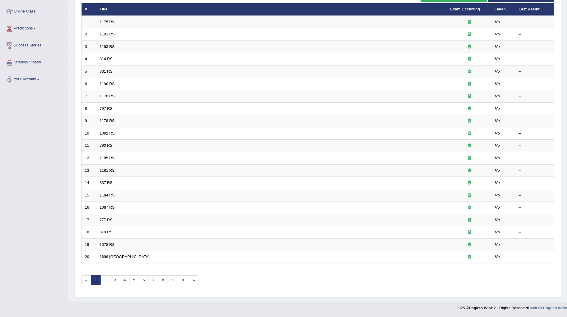
click at [94, 281] on link "1" at bounding box center [96, 281] width 10 height 10
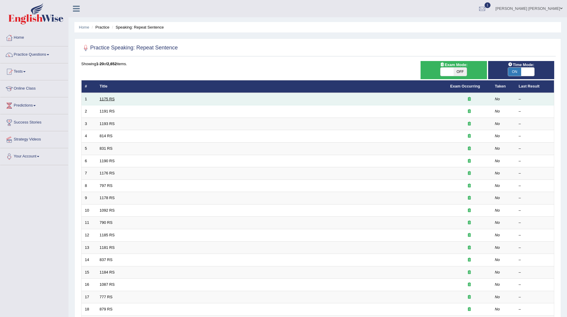
click at [103, 98] on link "1175 RS" at bounding box center [107, 99] width 15 height 4
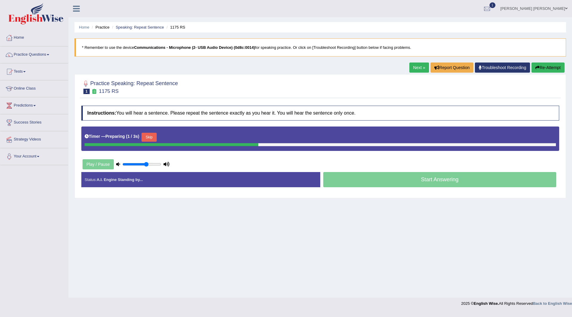
click at [150, 137] on button "Skip" at bounding box center [148, 137] width 15 height 9
click at [177, 138] on button "Skip" at bounding box center [175, 137] width 15 height 9
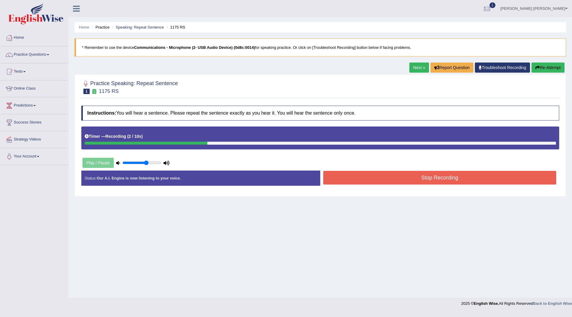
click at [374, 183] on button "Stop Recording" at bounding box center [439, 178] width 233 height 14
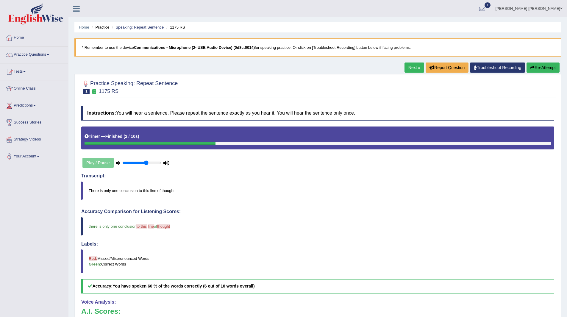
click at [409, 69] on link "Next »" at bounding box center [415, 68] width 20 height 10
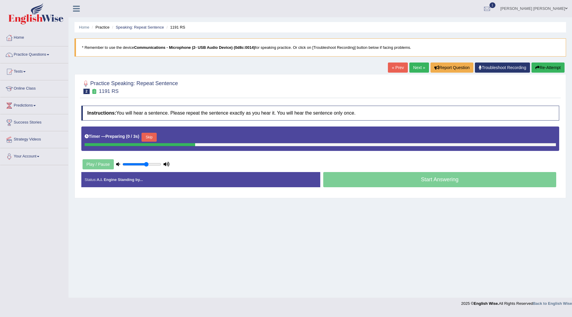
click at [148, 136] on button "Skip" at bounding box center [148, 137] width 15 height 9
click at [183, 138] on button "Skip" at bounding box center [175, 137] width 15 height 9
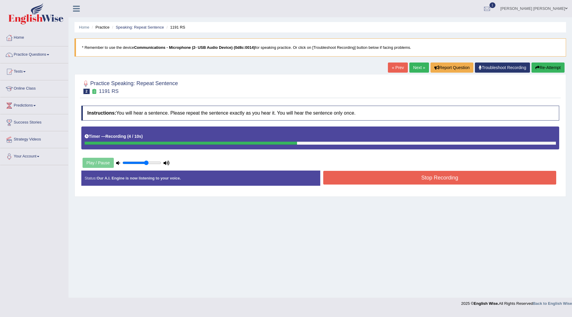
click at [374, 180] on button "Stop Recording" at bounding box center [439, 178] width 233 height 14
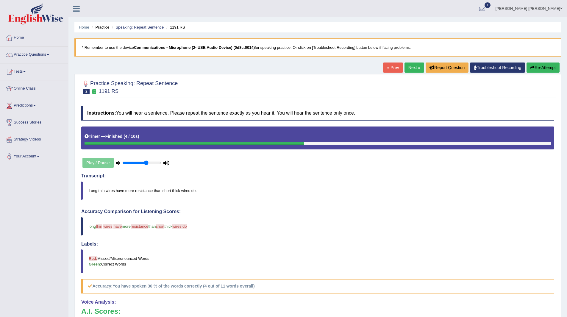
click at [416, 67] on link "Next »" at bounding box center [415, 68] width 20 height 10
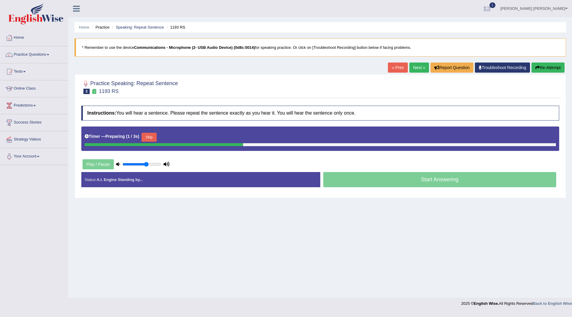
click at [150, 138] on button "Skip" at bounding box center [148, 137] width 15 height 9
click at [175, 134] on button "Skip" at bounding box center [175, 137] width 15 height 9
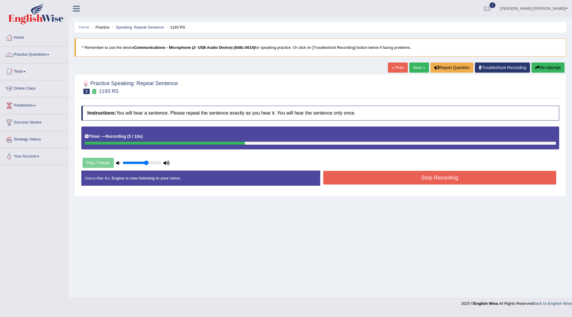
click at [339, 178] on button "Stop Recording" at bounding box center [439, 178] width 233 height 14
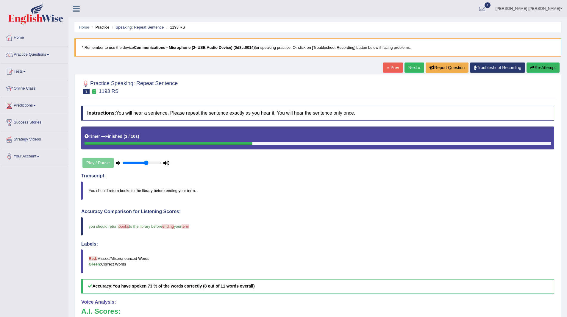
click at [410, 70] on link "Next »" at bounding box center [415, 68] width 20 height 10
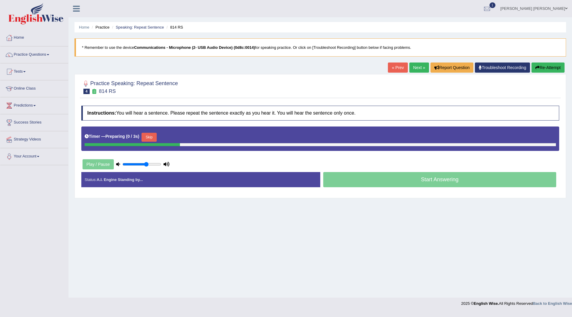
click at [155, 135] on button "Skip" at bounding box center [148, 137] width 15 height 9
click at [175, 136] on button "Skip" at bounding box center [175, 137] width 15 height 9
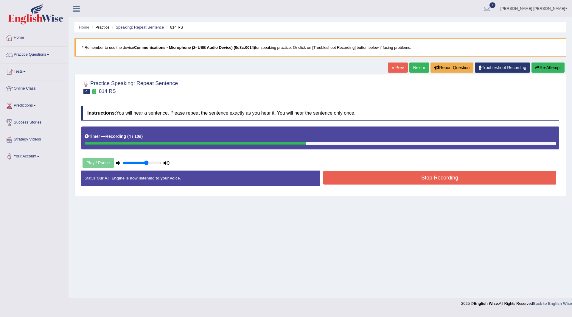
click at [341, 177] on button "Stop Recording" at bounding box center [439, 178] width 233 height 14
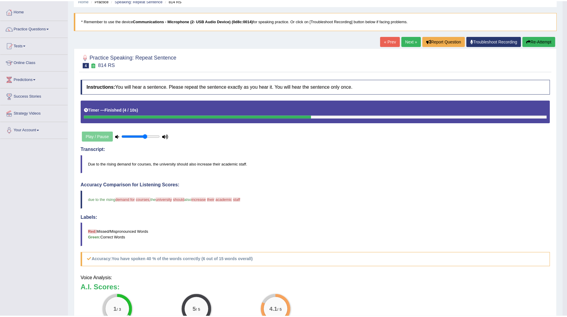
scroll to position [28, 0]
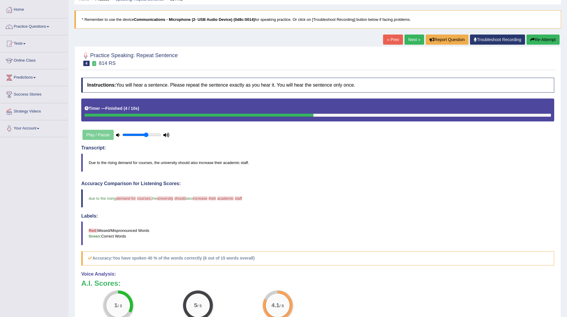
click at [412, 39] on link "Next »" at bounding box center [415, 40] width 20 height 10
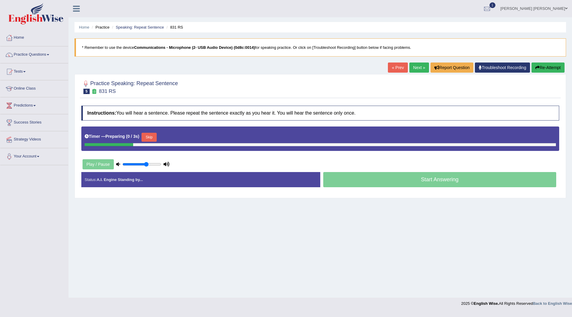
click at [153, 139] on button "Skip" at bounding box center [148, 137] width 15 height 9
click at [176, 135] on button "Skip" at bounding box center [175, 137] width 15 height 9
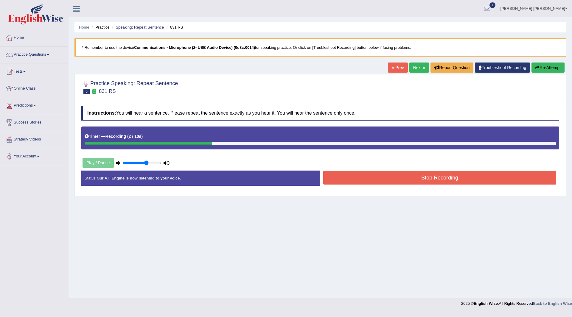
click at [357, 175] on button "Stop Recording" at bounding box center [439, 178] width 233 height 14
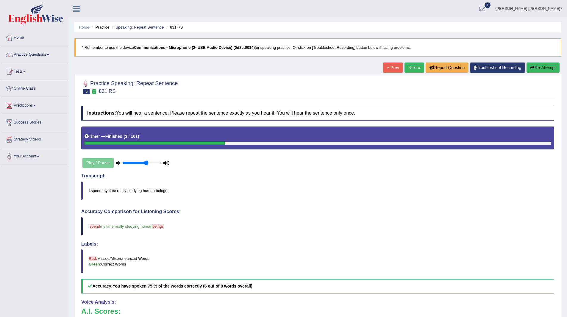
click at [413, 67] on link "Next »" at bounding box center [415, 68] width 20 height 10
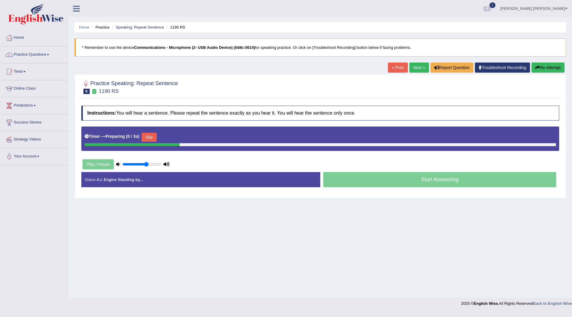
click at [148, 134] on button "Skip" at bounding box center [148, 137] width 15 height 9
click at [178, 138] on button "Skip" at bounding box center [175, 137] width 15 height 9
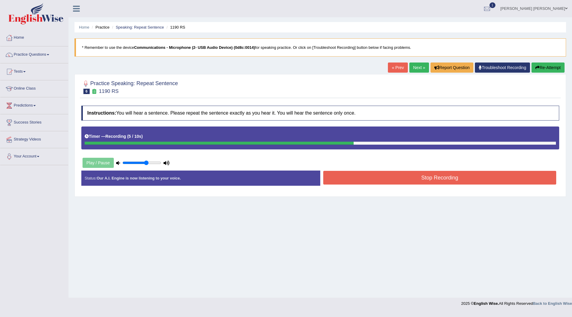
click at [343, 176] on button "Stop Recording" at bounding box center [439, 178] width 233 height 14
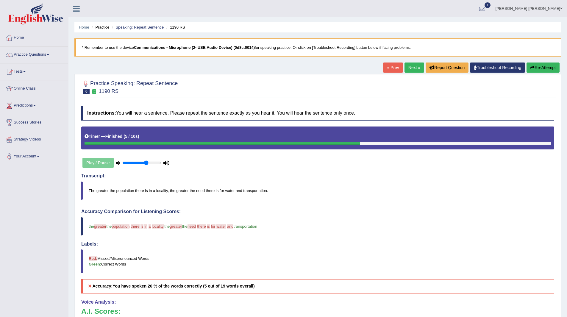
click at [407, 66] on link "Next »" at bounding box center [415, 68] width 20 height 10
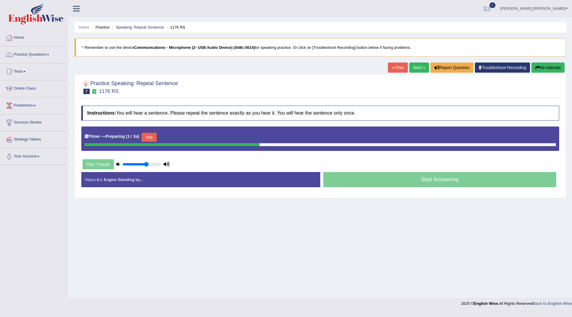
click at [155, 136] on button "Skip" at bounding box center [148, 137] width 15 height 9
click at [175, 132] on div "Timer — Pause before speaking ( 0 / 3s ) Skip" at bounding box center [320, 137] width 471 height 12
click at [177, 136] on button "Skip" at bounding box center [175, 137] width 15 height 9
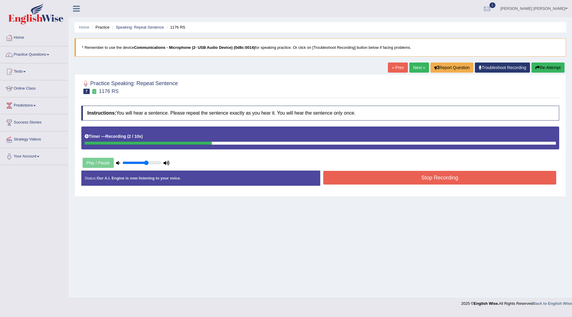
click at [368, 180] on button "Stop Recording" at bounding box center [439, 178] width 233 height 14
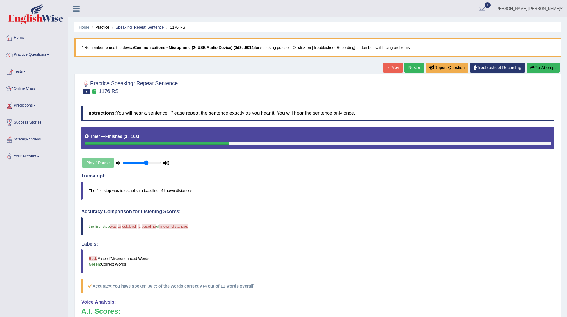
click at [410, 66] on link "Next »" at bounding box center [415, 68] width 20 height 10
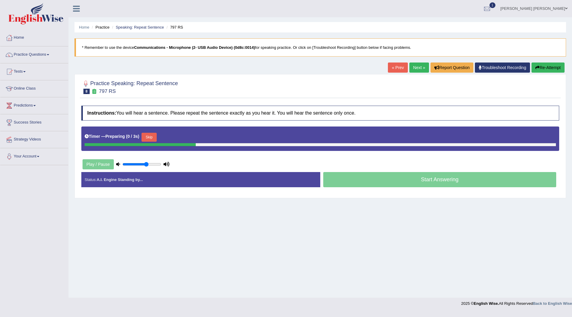
click at [153, 139] on button "Skip" at bounding box center [148, 137] width 15 height 9
click at [170, 134] on button "Skip" at bounding box center [175, 137] width 15 height 9
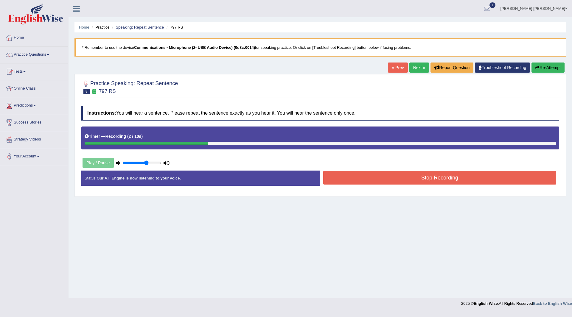
click at [336, 179] on button "Stop Recording" at bounding box center [439, 178] width 233 height 14
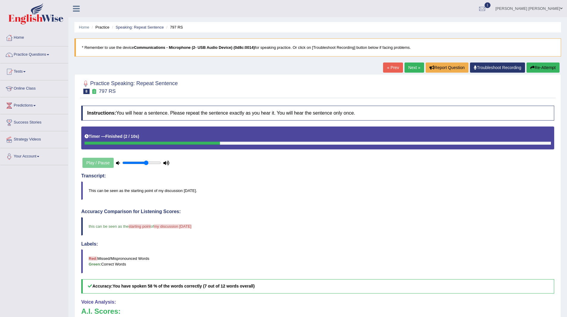
click at [406, 68] on link "Next »" at bounding box center [415, 68] width 20 height 10
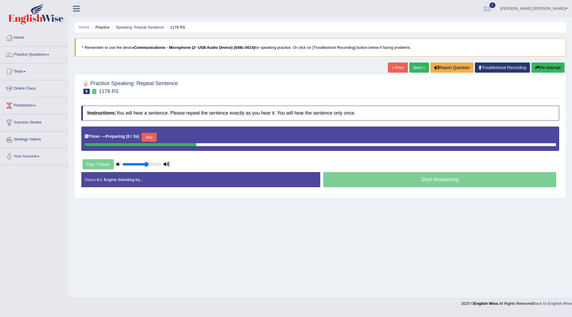
click at [152, 136] on button "Skip" at bounding box center [148, 137] width 15 height 9
click at [178, 140] on button "Skip" at bounding box center [175, 137] width 15 height 9
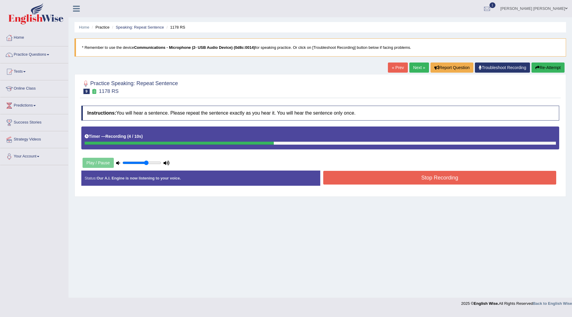
click at [354, 181] on button "Stop Recording" at bounding box center [439, 178] width 233 height 14
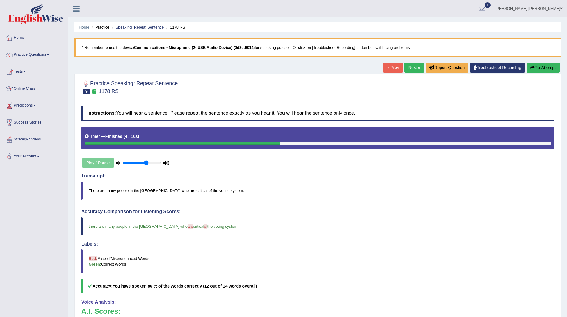
click at [411, 70] on link "Next »" at bounding box center [415, 68] width 20 height 10
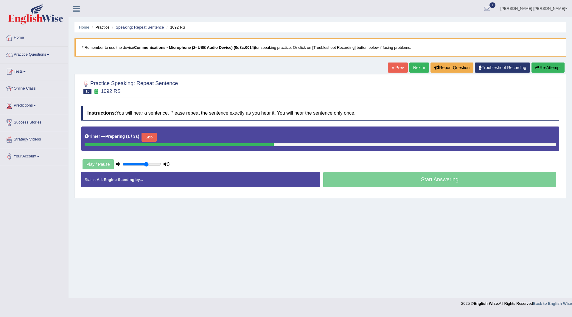
click at [148, 137] on button "Skip" at bounding box center [148, 137] width 15 height 9
click at [177, 137] on button "Skip" at bounding box center [175, 137] width 15 height 9
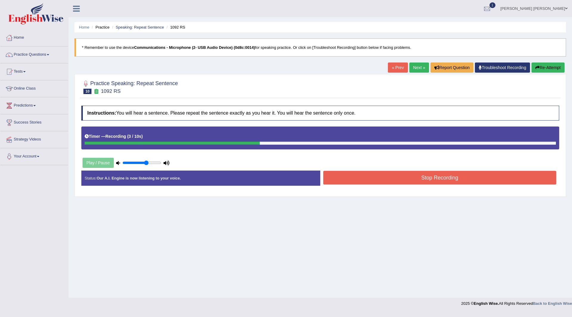
click at [361, 179] on button "Stop Recording" at bounding box center [439, 178] width 233 height 14
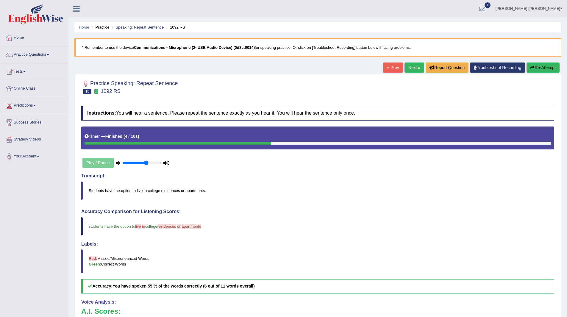
click at [408, 66] on link "Next »" at bounding box center [415, 68] width 20 height 10
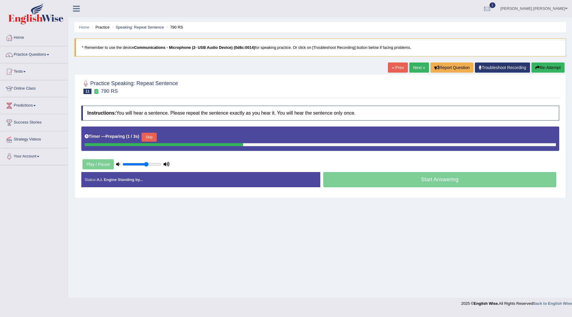
drag, startPoint x: 153, startPoint y: 136, endPoint x: 145, endPoint y: 140, distance: 9.6
click at [153, 136] on button "Skip" at bounding box center [148, 137] width 15 height 9
click at [173, 139] on button "Skip" at bounding box center [175, 137] width 15 height 9
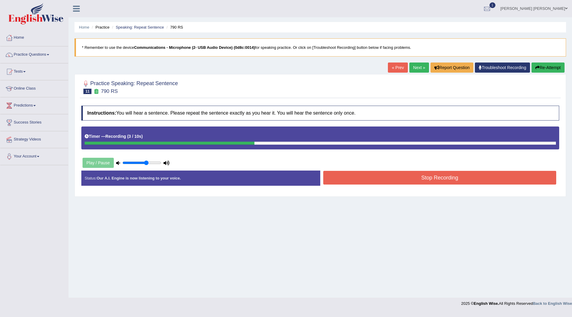
click at [340, 176] on button "Stop Recording" at bounding box center [439, 178] width 233 height 14
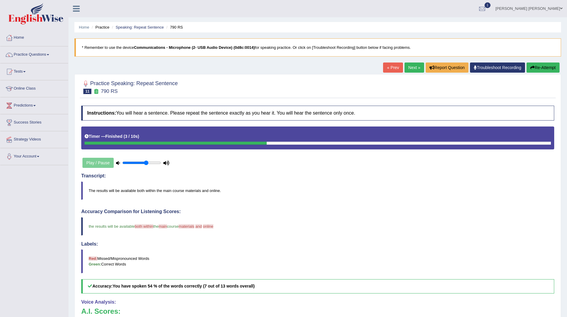
click at [408, 65] on link "Next »" at bounding box center [415, 68] width 20 height 10
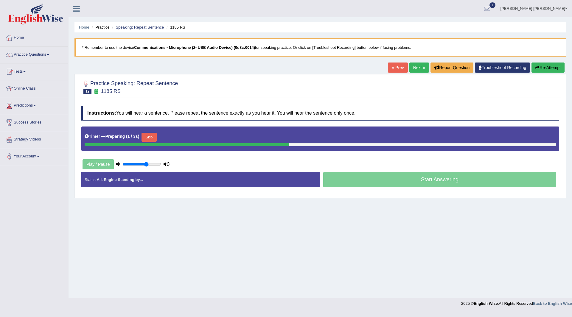
click at [154, 138] on button "Skip" at bounding box center [148, 137] width 15 height 9
click at [173, 138] on button "Skip" at bounding box center [175, 137] width 15 height 9
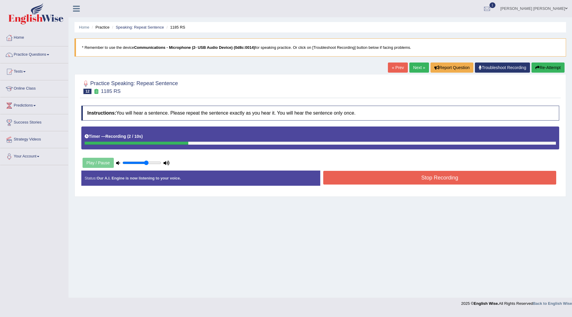
click at [363, 178] on button "Stop Recording" at bounding box center [439, 178] width 233 height 14
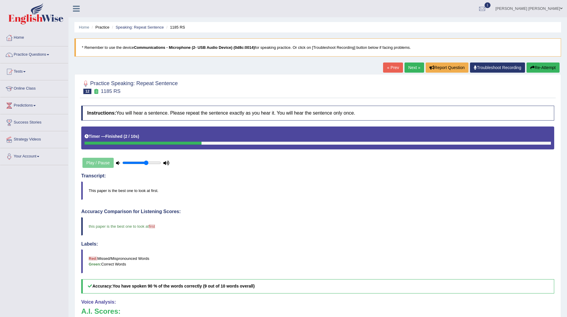
click at [409, 69] on link "Next »" at bounding box center [415, 68] width 20 height 10
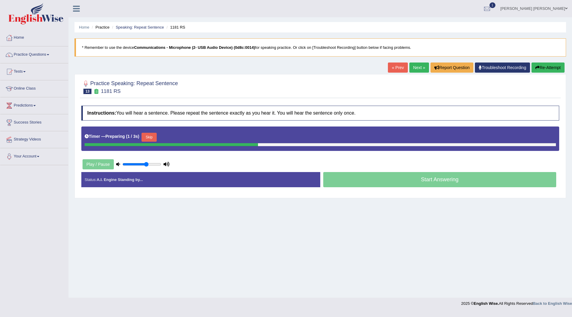
click at [148, 135] on button "Skip" at bounding box center [148, 137] width 15 height 9
click at [176, 139] on button "Skip" at bounding box center [175, 137] width 15 height 9
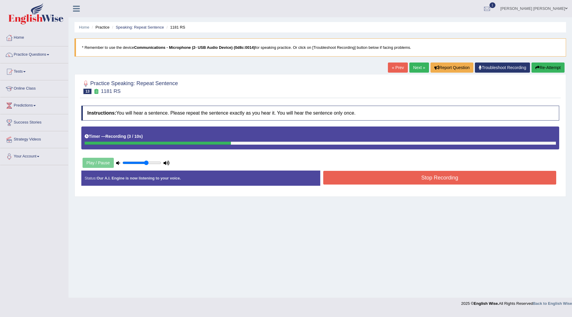
click at [374, 175] on button "Stop Recording" at bounding box center [439, 178] width 233 height 14
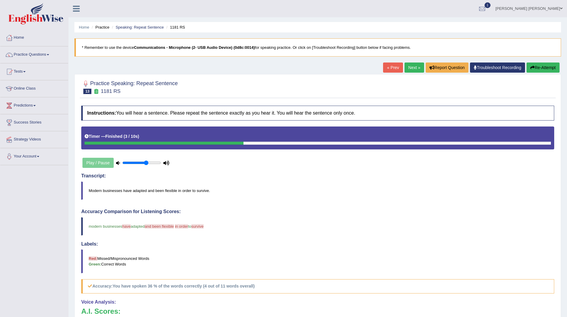
click at [412, 67] on link "Next »" at bounding box center [415, 68] width 20 height 10
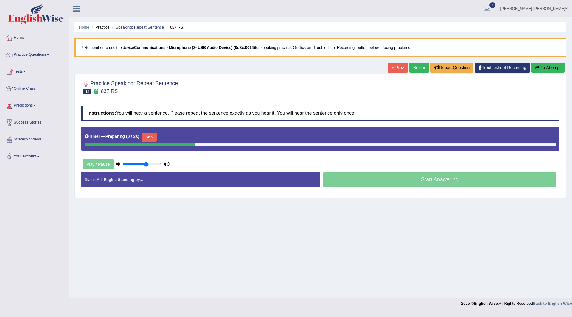
click at [152, 139] on button "Skip" at bounding box center [148, 137] width 15 height 9
click at [175, 138] on button "Skip" at bounding box center [175, 137] width 15 height 9
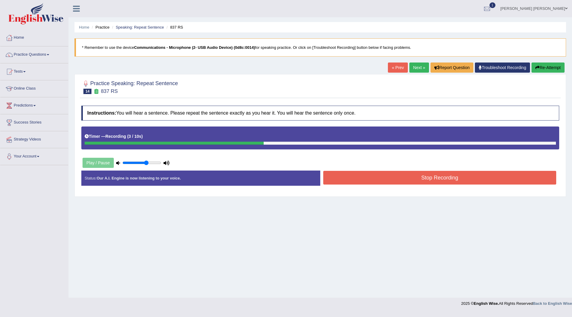
click at [358, 179] on button "Stop Recording" at bounding box center [439, 178] width 233 height 14
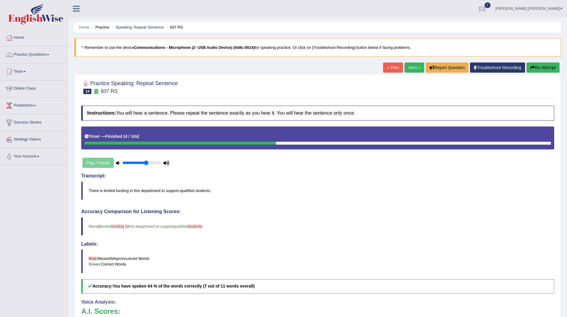
click at [411, 69] on link "Next »" at bounding box center [415, 68] width 20 height 10
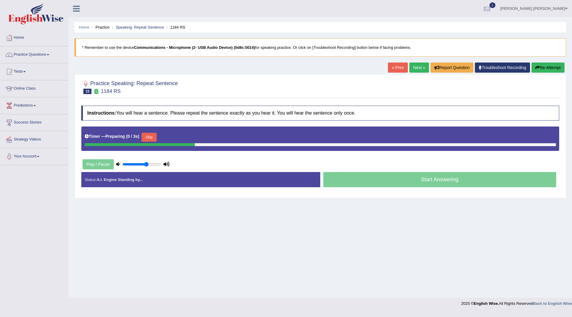
drag, startPoint x: 153, startPoint y: 136, endPoint x: 156, endPoint y: 136, distance: 3.3
click at [153, 136] on button "Skip" at bounding box center [148, 137] width 15 height 9
click at [172, 133] on div "Timer — Pause before speaking ( 0 / 3s ) Skip" at bounding box center [320, 137] width 471 height 12
click at [176, 136] on button "Skip" at bounding box center [175, 137] width 15 height 9
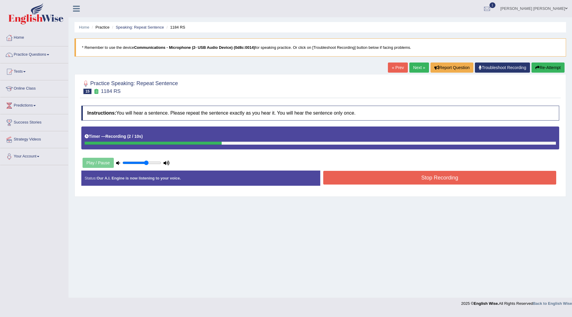
click at [349, 177] on button "Stop Recording" at bounding box center [439, 178] width 233 height 14
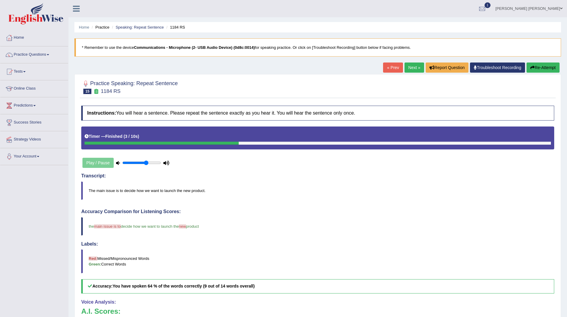
click at [412, 65] on link "Next »" at bounding box center [415, 68] width 20 height 10
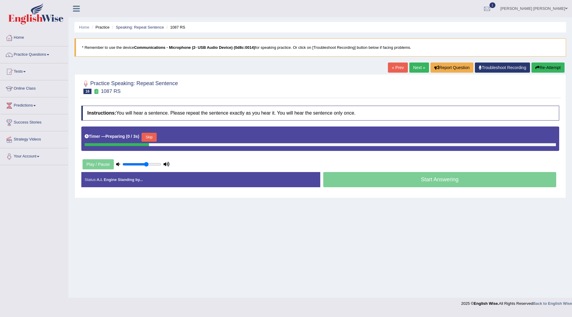
click at [148, 135] on button "Skip" at bounding box center [148, 137] width 15 height 9
click at [175, 137] on button "Skip" at bounding box center [175, 137] width 15 height 9
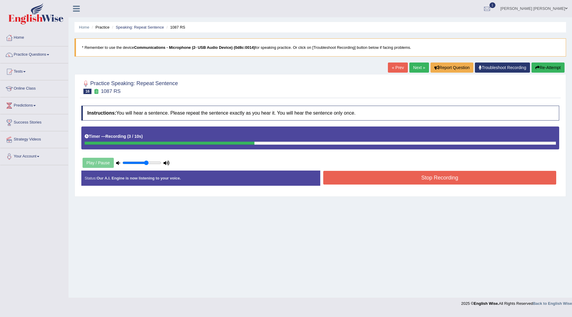
click at [343, 176] on button "Stop Recording" at bounding box center [439, 178] width 233 height 14
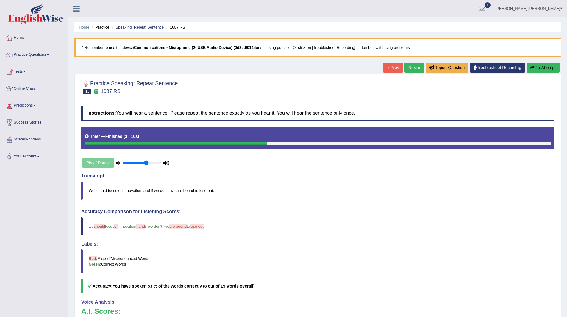
drag, startPoint x: 409, startPoint y: 67, endPoint x: 404, endPoint y: 67, distance: 5.1
click at [409, 67] on link "Next »" at bounding box center [415, 68] width 20 height 10
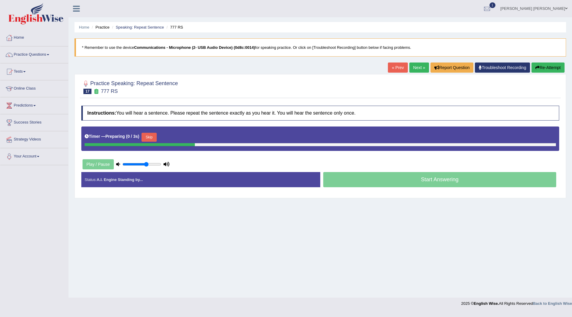
click at [151, 139] on button "Skip" at bounding box center [148, 137] width 15 height 9
click at [177, 138] on button "Skip" at bounding box center [175, 137] width 15 height 9
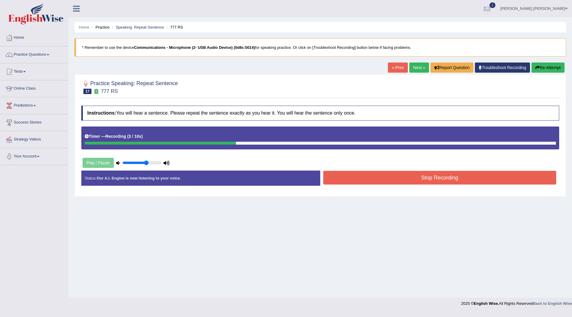
click at [342, 174] on button "Stop Recording" at bounding box center [439, 178] width 233 height 14
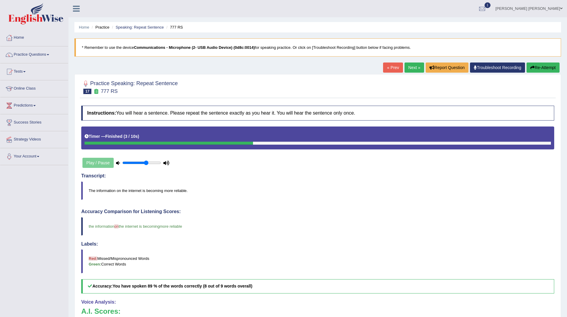
click at [415, 68] on link "Next »" at bounding box center [415, 68] width 20 height 10
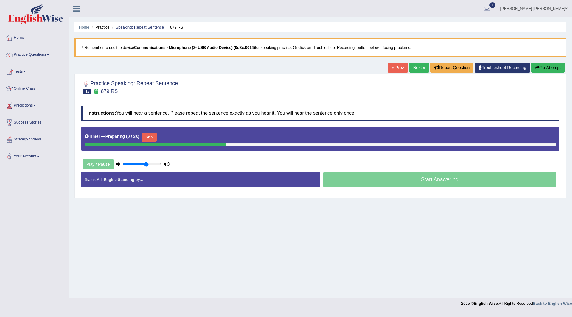
click at [153, 137] on button "Skip" at bounding box center [148, 137] width 15 height 9
click at [176, 135] on button "Skip" at bounding box center [175, 137] width 15 height 9
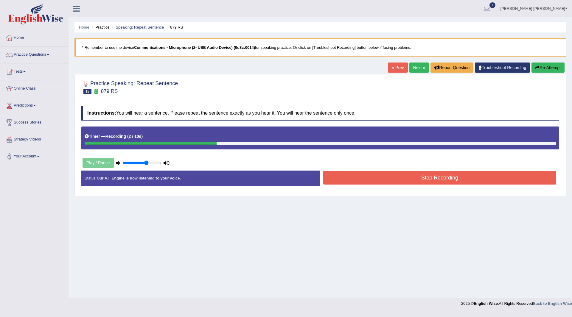
click at [334, 180] on button "Stop Recording" at bounding box center [439, 178] width 233 height 14
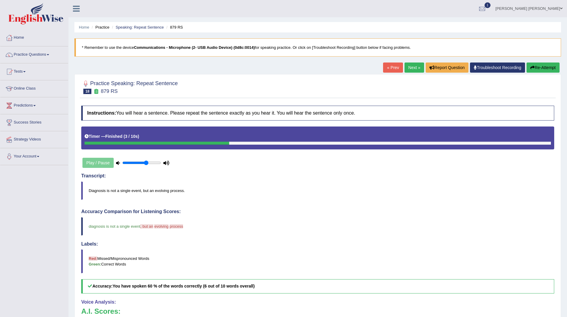
click at [410, 65] on link "Next »" at bounding box center [415, 68] width 20 height 10
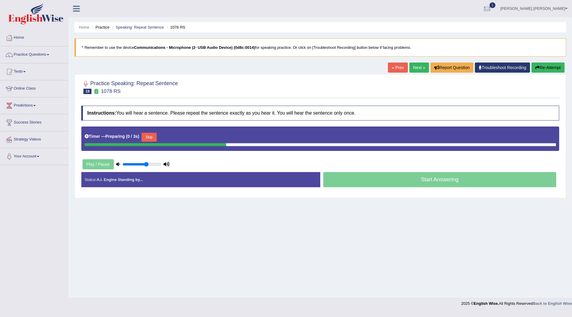
click at [152, 138] on button "Skip" at bounding box center [148, 137] width 15 height 9
click at [181, 137] on button "Skip" at bounding box center [175, 137] width 15 height 9
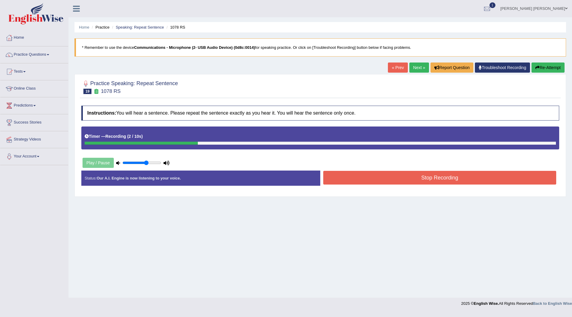
click at [353, 177] on button "Stop Recording" at bounding box center [439, 178] width 233 height 14
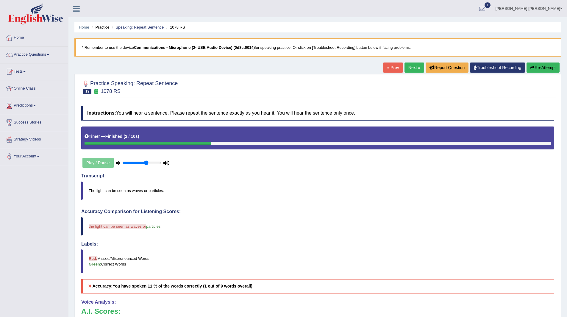
click at [406, 68] on link "Next »" at bounding box center [415, 68] width 20 height 10
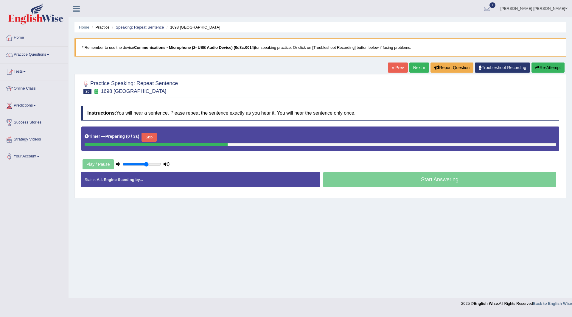
click at [149, 132] on div "Timer — Preparing ( 0 / 3s ) Skip" at bounding box center [320, 137] width 471 height 12
click at [148, 136] on button "Skip" at bounding box center [148, 137] width 15 height 9
click at [174, 135] on button "Skip" at bounding box center [175, 137] width 15 height 9
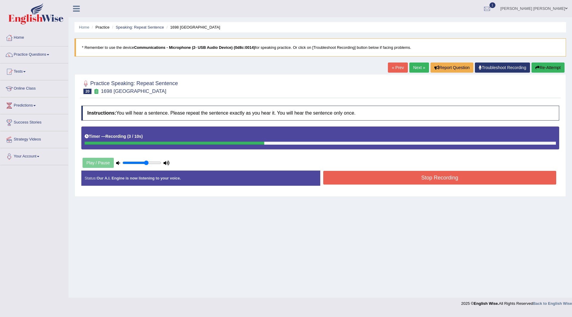
click at [346, 180] on button "Stop Recording" at bounding box center [439, 178] width 233 height 14
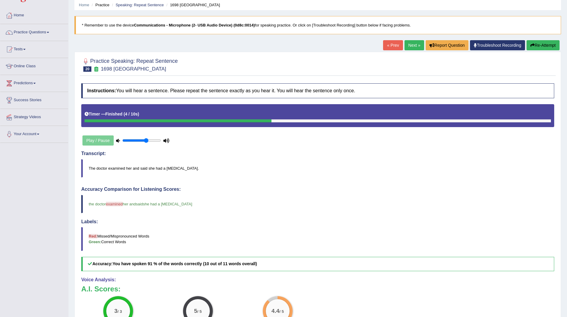
scroll to position [60, 0]
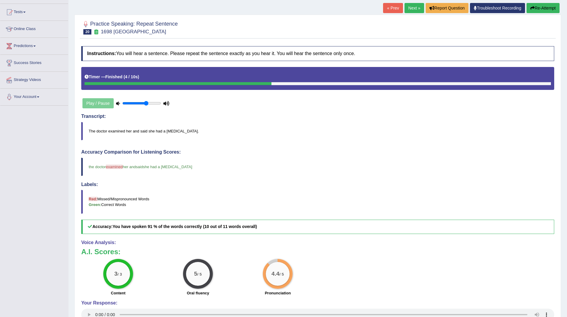
drag, startPoint x: 335, startPoint y: 231, endPoint x: 308, endPoint y: 264, distance: 42.8
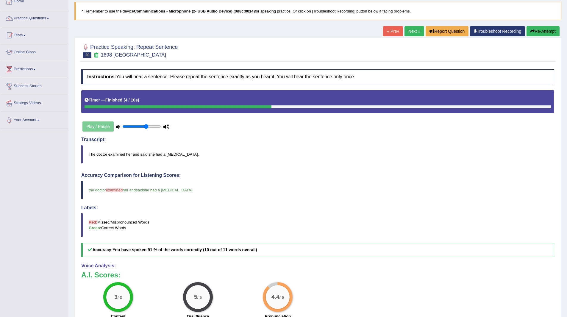
scroll to position [0, 0]
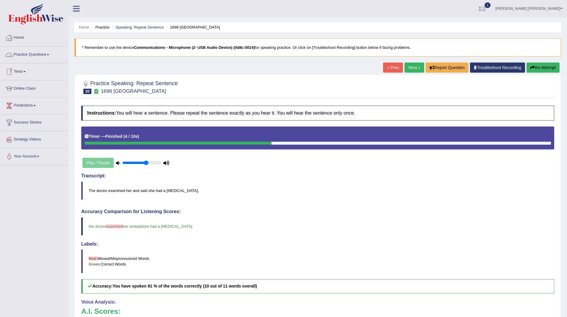
click at [27, 52] on link "Practice Questions" at bounding box center [34, 53] width 68 height 15
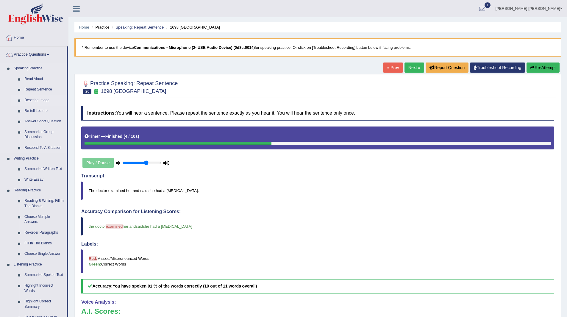
click at [37, 101] on link "Describe Image" at bounding box center [44, 100] width 45 height 11
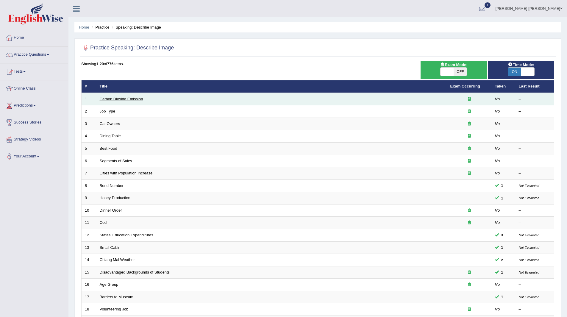
click at [120, 97] on link "Carbon Dioxide Emission" at bounding box center [121, 99] width 43 height 4
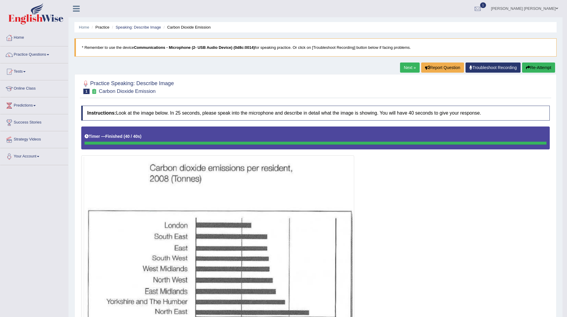
click at [404, 68] on link "Next »" at bounding box center [410, 68] width 20 height 10
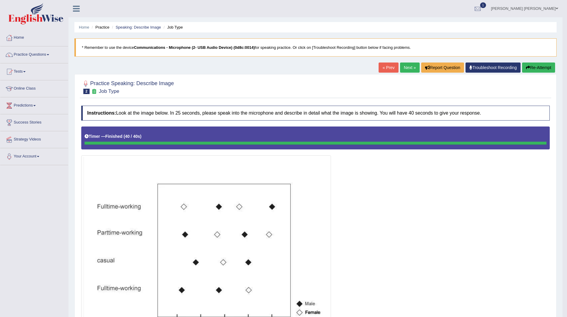
click at [405, 67] on link "Next »" at bounding box center [410, 68] width 20 height 10
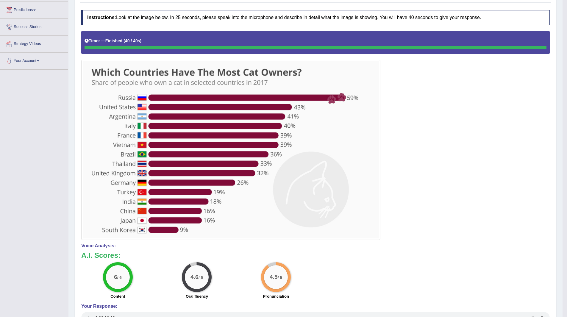
scroll to position [6, 0]
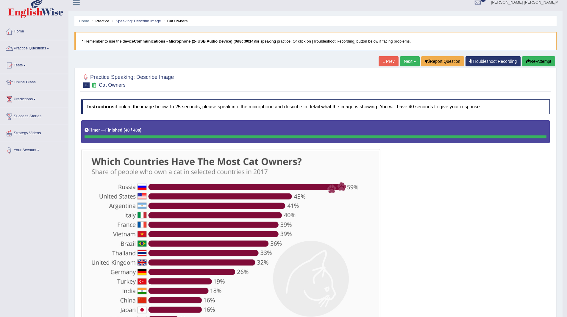
click at [405, 61] on link "Next »" at bounding box center [410, 61] width 20 height 10
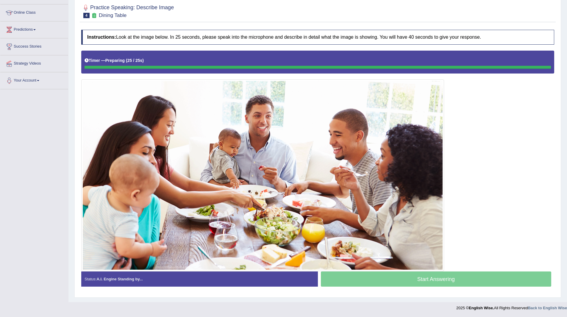
scroll to position [76, 0]
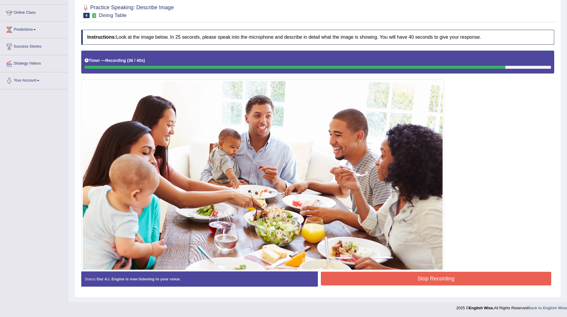
click at [390, 276] on button "Stop Recording" at bounding box center [436, 279] width 231 height 14
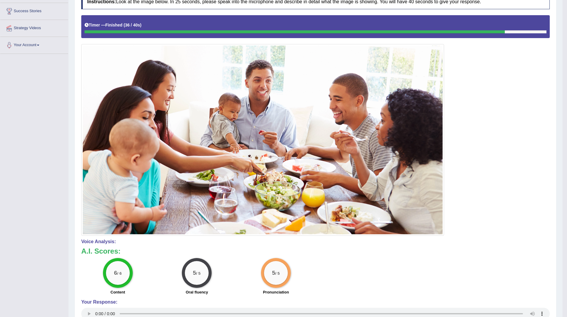
scroll to position [0, 0]
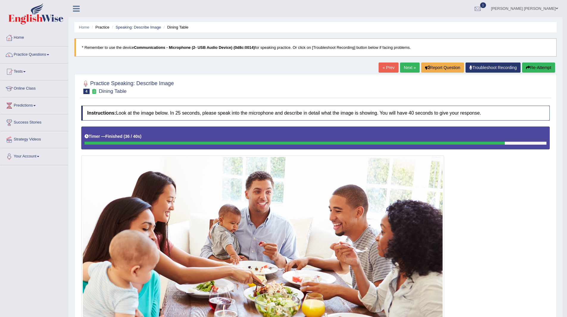
click at [408, 65] on link "Next »" at bounding box center [410, 68] width 20 height 10
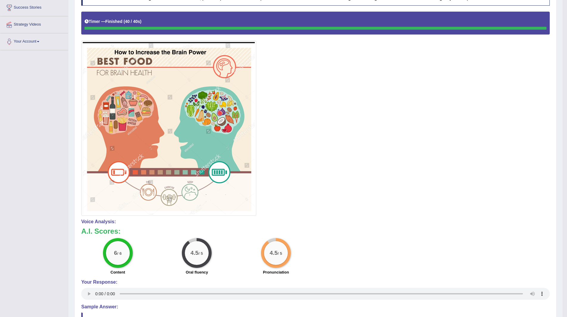
scroll to position [31, 0]
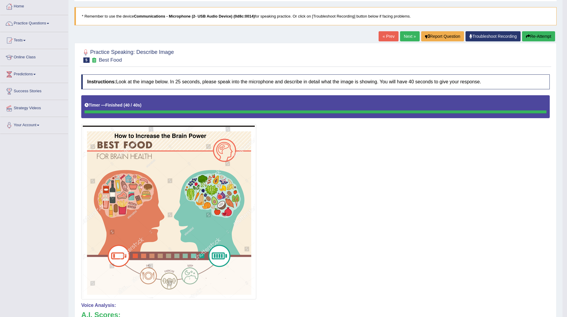
click at [406, 35] on link "Next »" at bounding box center [410, 36] width 20 height 10
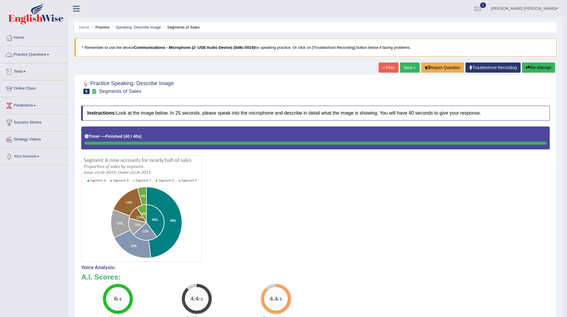
click at [19, 52] on link "Practice Questions" at bounding box center [34, 53] width 68 height 15
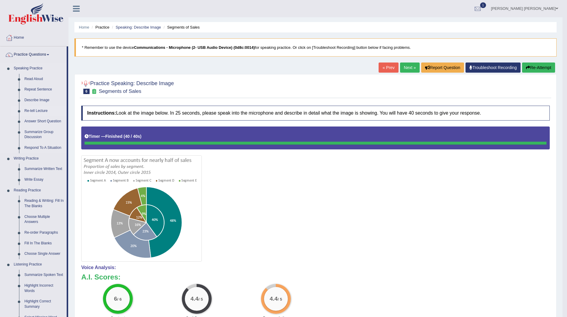
click at [39, 107] on link "Re-tell Lecture" at bounding box center [44, 111] width 45 height 11
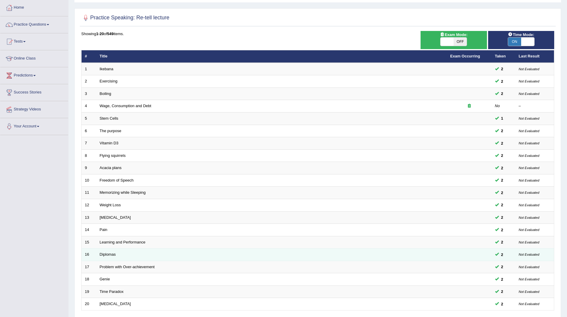
scroll to position [77, 0]
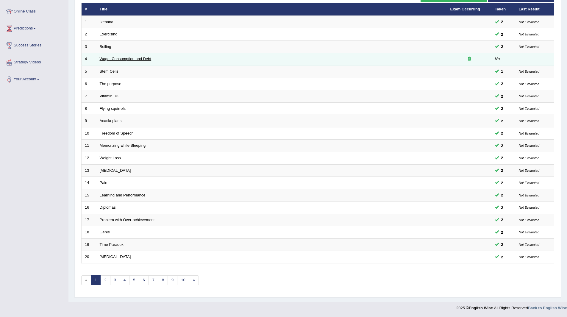
drag, startPoint x: 114, startPoint y: 56, endPoint x: 115, endPoint y: 59, distance: 3.4
click at [114, 56] on td "Wage, Consumption and Debt" at bounding box center [272, 59] width 351 height 13
click at [115, 59] on link "Wage, Consumption and Debt" at bounding box center [126, 59] width 52 height 4
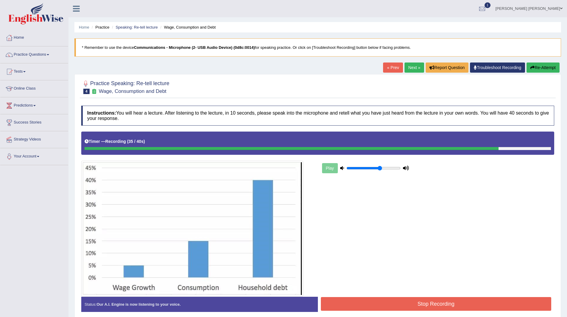
click at [396, 305] on button "Stop Recording" at bounding box center [436, 304] width 231 height 14
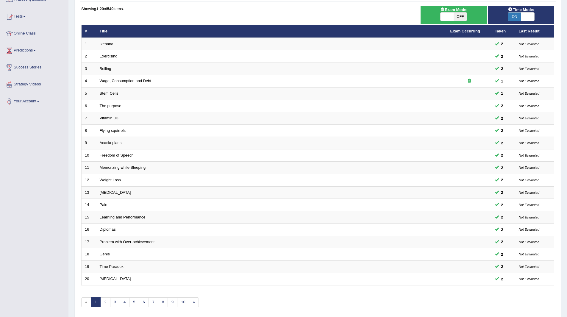
scroll to position [77, 0]
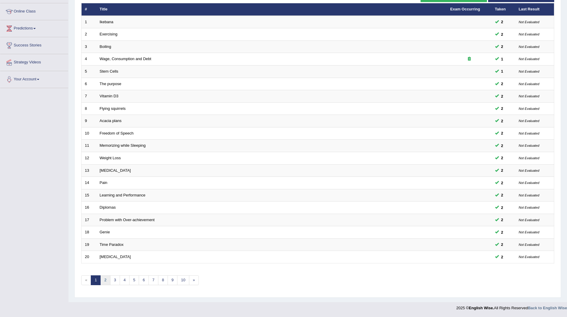
click at [108, 279] on link "2" at bounding box center [105, 281] width 10 height 10
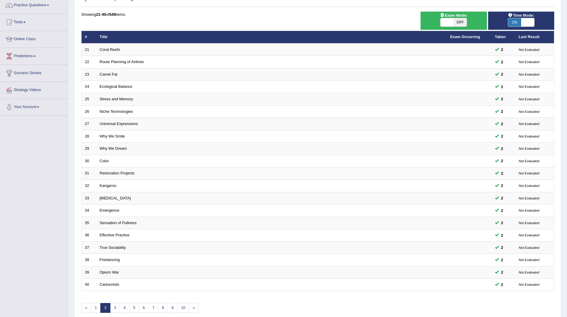
scroll to position [77, 0]
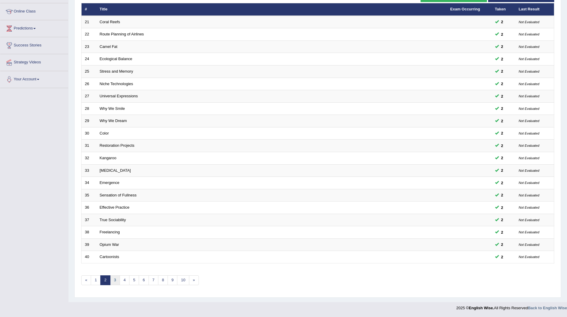
click at [116, 280] on link "3" at bounding box center [115, 281] width 10 height 10
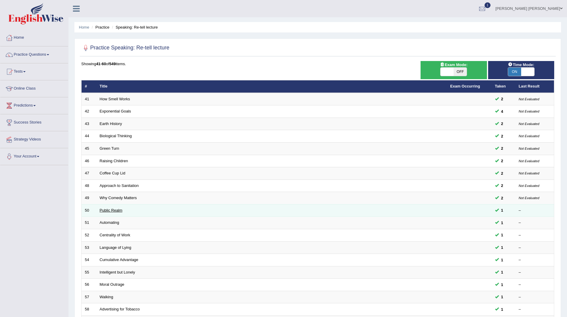
click at [105, 210] on link "Public Realm" at bounding box center [111, 210] width 23 height 4
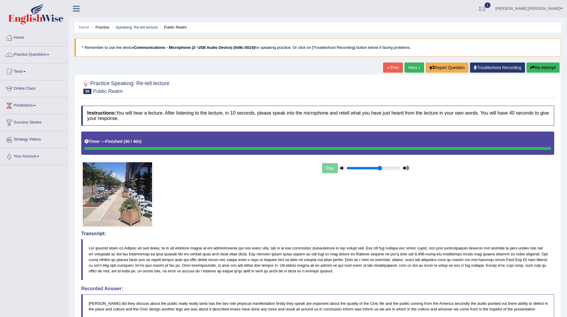
click at [28, 54] on link "Practice Questions" at bounding box center [34, 53] width 68 height 15
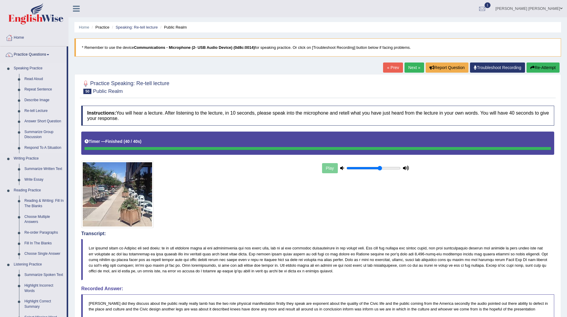
click at [33, 133] on link "Summarize Group Discussion" at bounding box center [44, 135] width 45 height 16
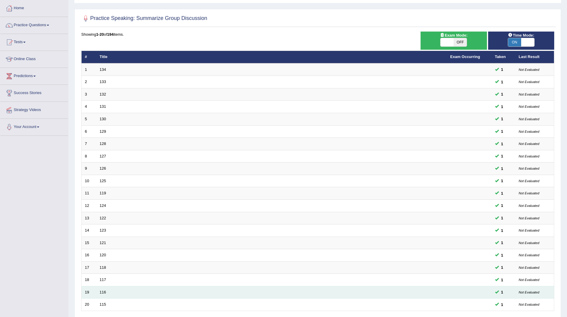
scroll to position [77, 0]
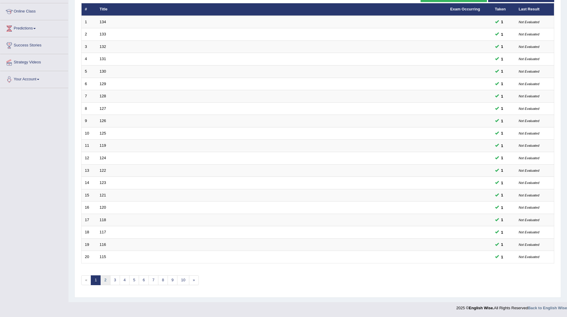
click at [104, 281] on link "2" at bounding box center [105, 281] width 10 height 10
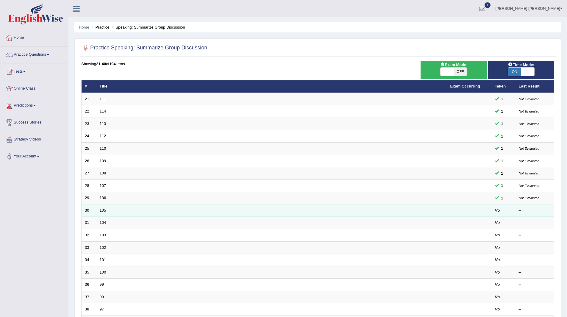
click at [119, 211] on td "105" at bounding box center [272, 210] width 351 height 13
click at [104, 210] on link "105" at bounding box center [103, 210] width 7 height 4
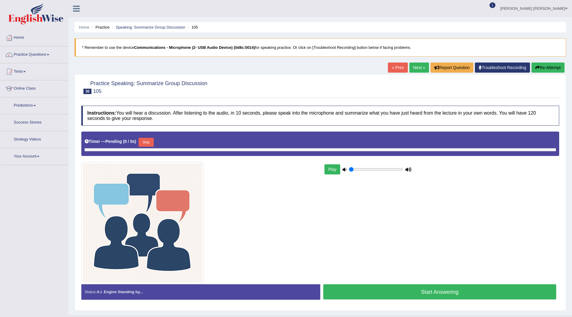
type input "0.65"
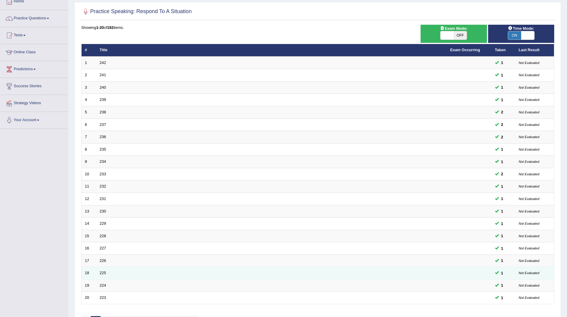
scroll to position [77, 0]
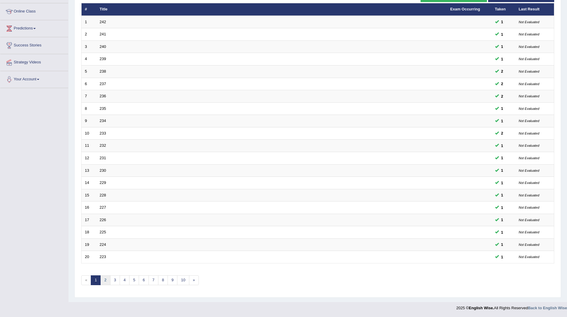
click at [103, 281] on link "2" at bounding box center [105, 281] width 10 height 10
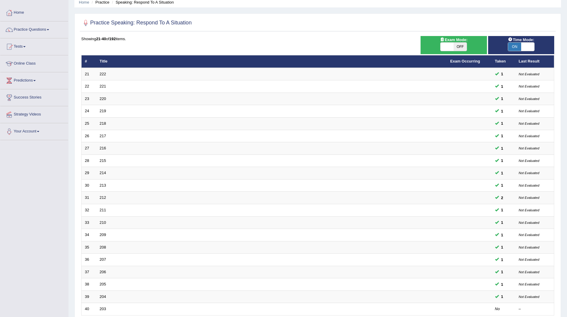
scroll to position [77, 0]
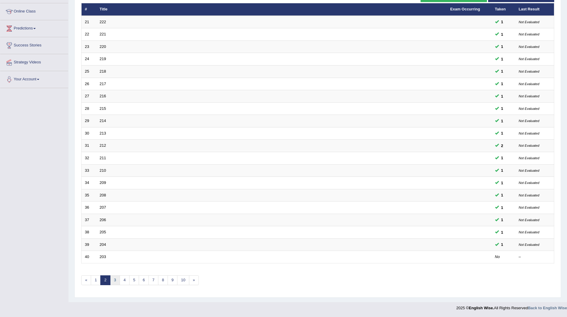
click at [115, 280] on link "3" at bounding box center [115, 281] width 10 height 10
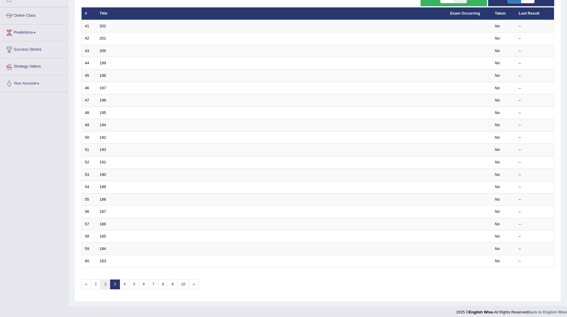
scroll to position [77, 0]
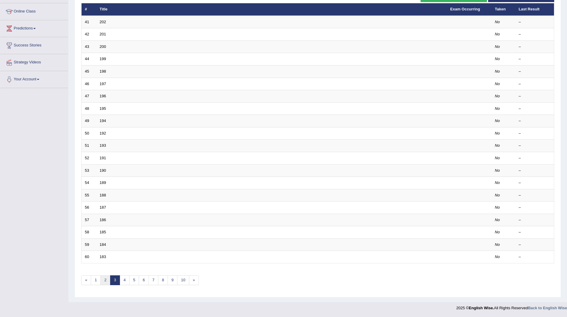
click at [105, 283] on link "2" at bounding box center [105, 281] width 10 height 10
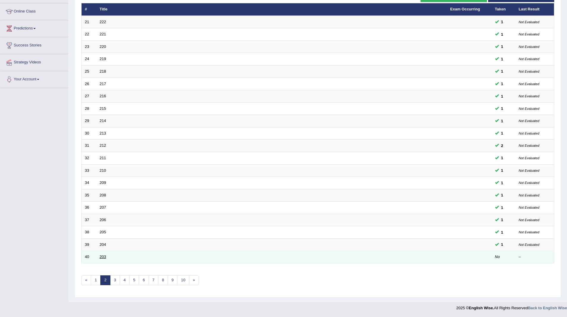
click at [103, 258] on link "203" at bounding box center [103, 257] width 7 height 4
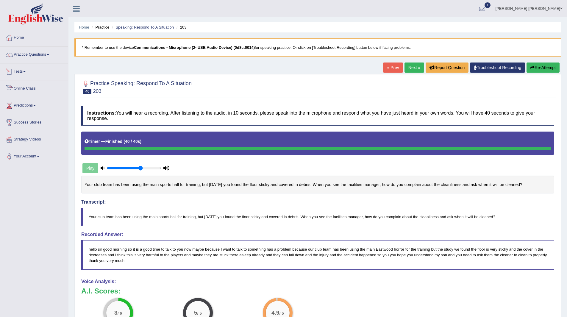
click at [20, 72] on link "Tests" at bounding box center [34, 70] width 68 height 15
click at [19, 35] on link "Home" at bounding box center [34, 36] width 68 height 15
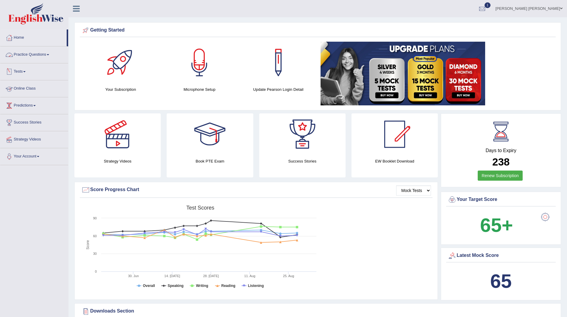
click at [35, 52] on link "Practice Questions" at bounding box center [34, 53] width 68 height 15
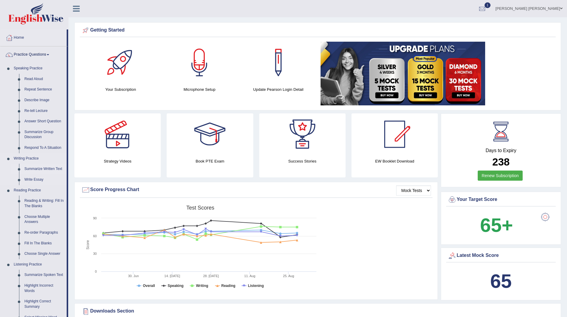
click at [39, 169] on link "Summarize Written Text" at bounding box center [44, 169] width 45 height 11
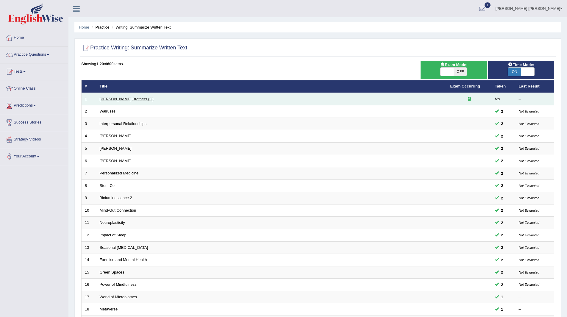
click at [111, 98] on link "[PERSON_NAME] Brothers (C)" at bounding box center [127, 99] width 54 height 4
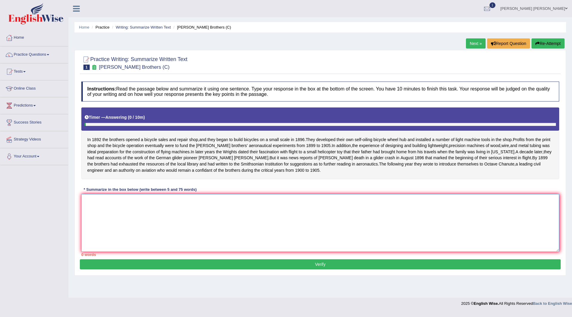
click at [150, 220] on textarea at bounding box center [320, 223] width 478 height 58
drag, startPoint x: 176, startPoint y: 226, endPoint x: 180, endPoint y: 226, distance: 3.9
click at [180, 226] on textarea at bounding box center [320, 223] width 478 height 58
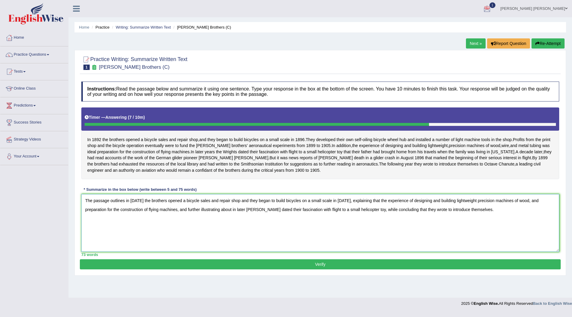
type textarea "The passage outlines in [DATE] the brothers opened a bicycle sales and repair s…"
click at [266, 270] on button "Verify" at bounding box center [320, 264] width 481 height 10
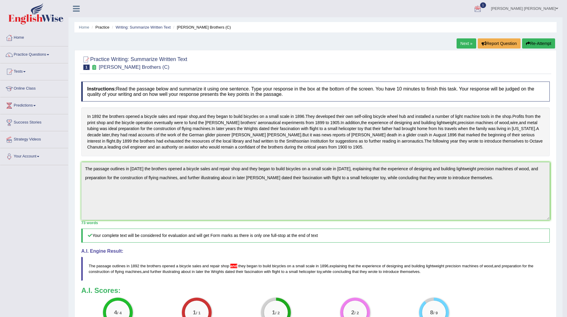
click at [32, 55] on link "Practice Questions" at bounding box center [34, 53] width 68 height 15
